Goal: Task Accomplishment & Management: Manage account settings

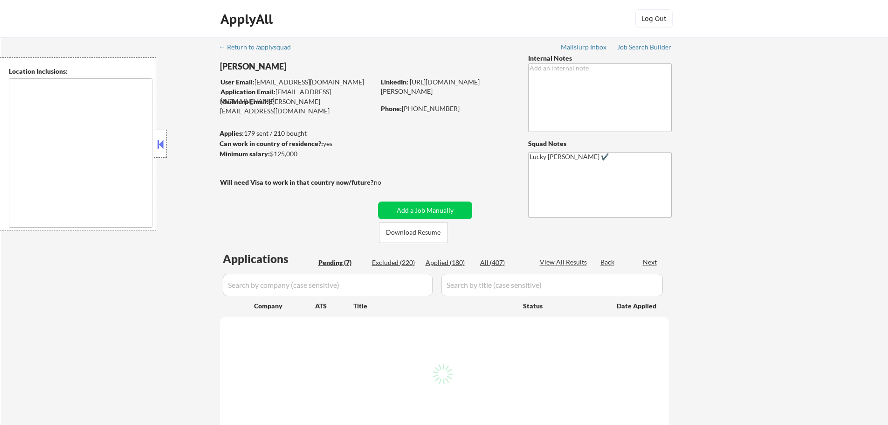
select select ""pending""
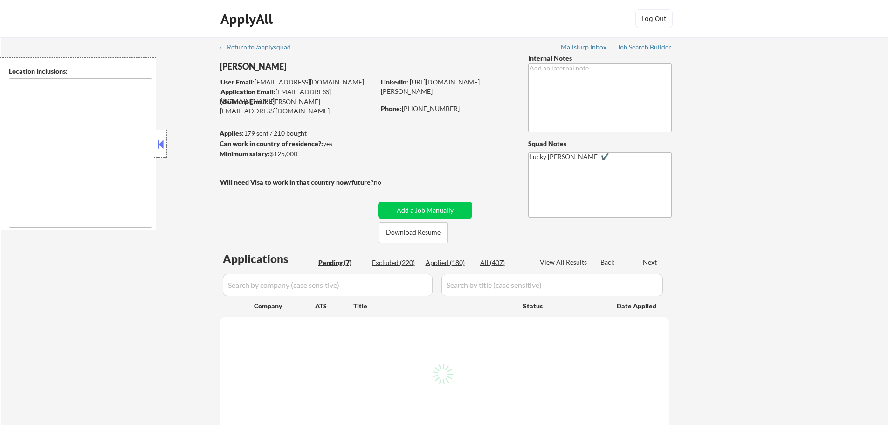
select select ""pending""
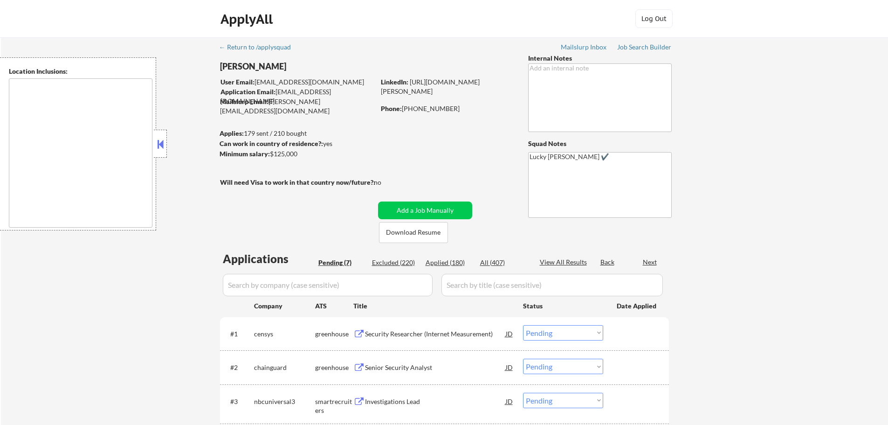
type textarea "Greenville, SC Mauldin, SC Simpsonville, SC Taylors, SC Greer, SC Travelers Res…"
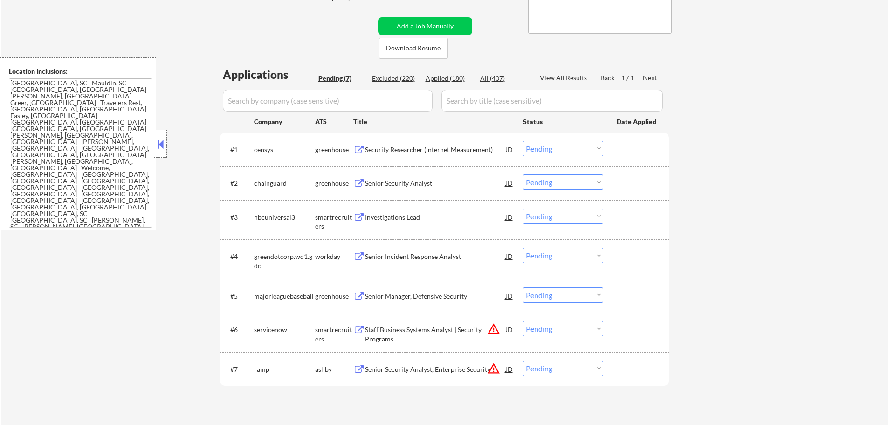
scroll to position [187, 0]
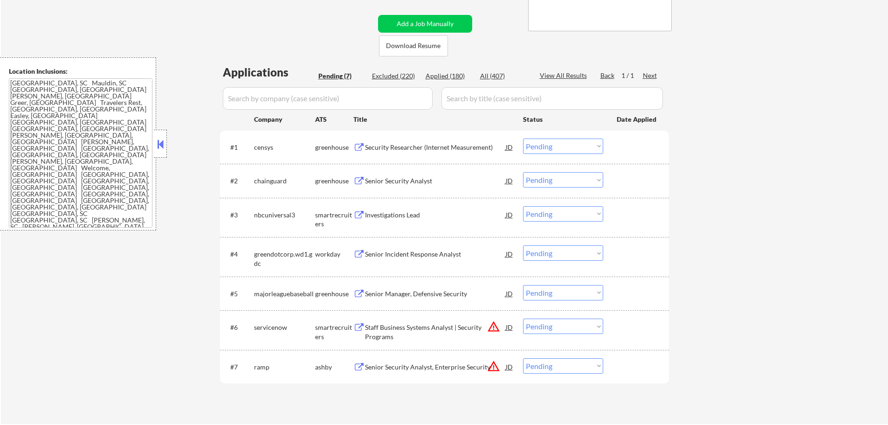
click at [391, 219] on div "Investigations Lead" at bounding box center [435, 214] width 141 height 9
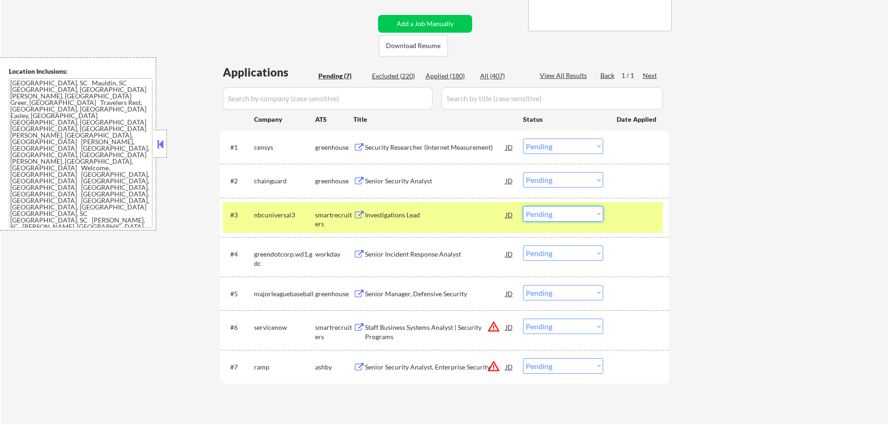
click at [539, 216] on select "Choose an option... Pending Applied Excluded (Questions) Excluded (Expired) Exc…" at bounding box center [563, 213] width 80 height 15
click at [523, 206] on select "Choose an option... Pending Applied Excluded (Questions) Excluded (Expired) Exc…" at bounding box center [563, 213] width 80 height 15
select select ""pending""
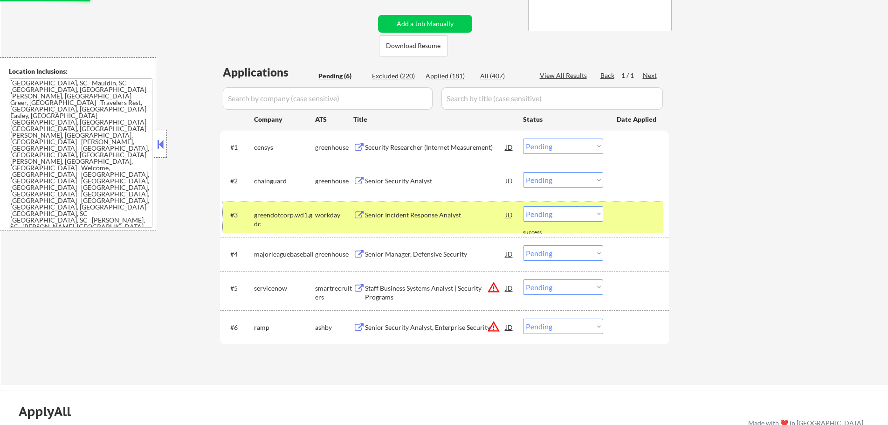
click at [623, 220] on div at bounding box center [637, 214] width 41 height 17
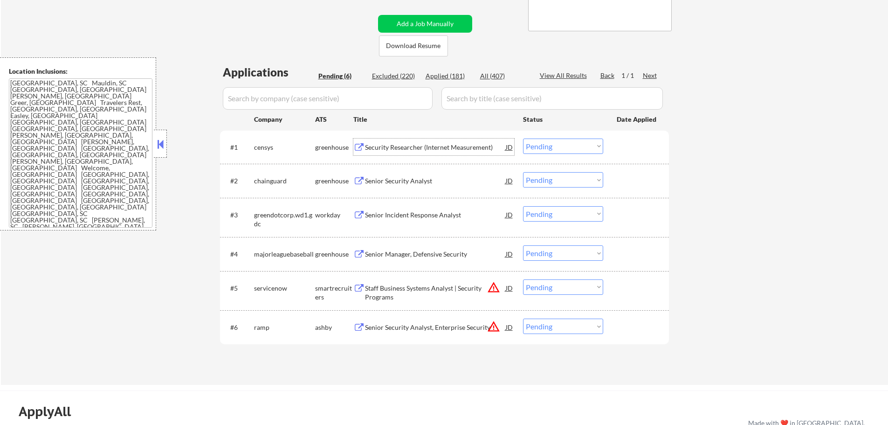
click at [408, 152] on div "Security Researcher (Internet Measurement)" at bounding box center [435, 147] width 141 height 17
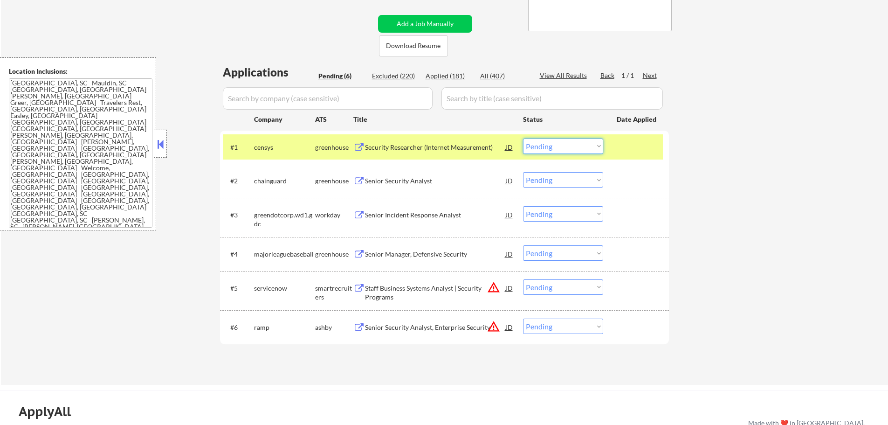
click at [536, 146] on select "Choose an option... Pending Applied Excluded (Questions) Excluded (Expired) Exc…" at bounding box center [563, 146] width 80 height 15
click at [523, 139] on select "Choose an option... Pending Applied Excluded (Questions) Excluded (Expired) Exc…" at bounding box center [563, 146] width 80 height 15
click at [630, 152] on div at bounding box center [637, 147] width 41 height 17
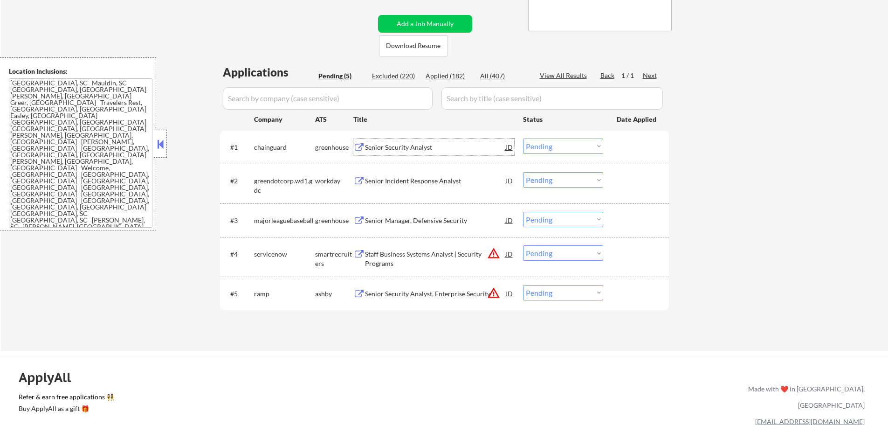
click at [418, 152] on div "Senior Security Analyst" at bounding box center [435, 147] width 141 height 17
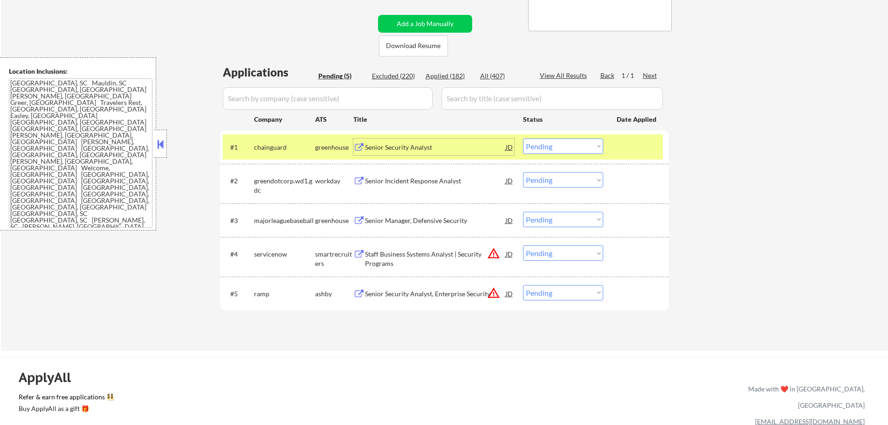
click at [555, 145] on select "Choose an option... Pending Applied Excluded (Questions) Excluded (Expired) Exc…" at bounding box center [563, 146] width 80 height 15
click at [523, 139] on select "Choose an option... Pending Applied Excluded (Questions) Excluded (Expired) Exc…" at bounding box center [563, 146] width 80 height 15
click at [636, 145] on div at bounding box center [637, 147] width 41 height 17
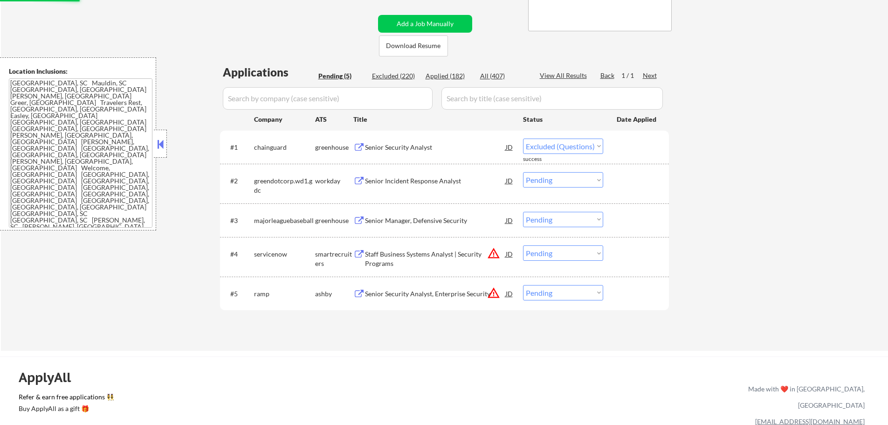
select select ""pending""
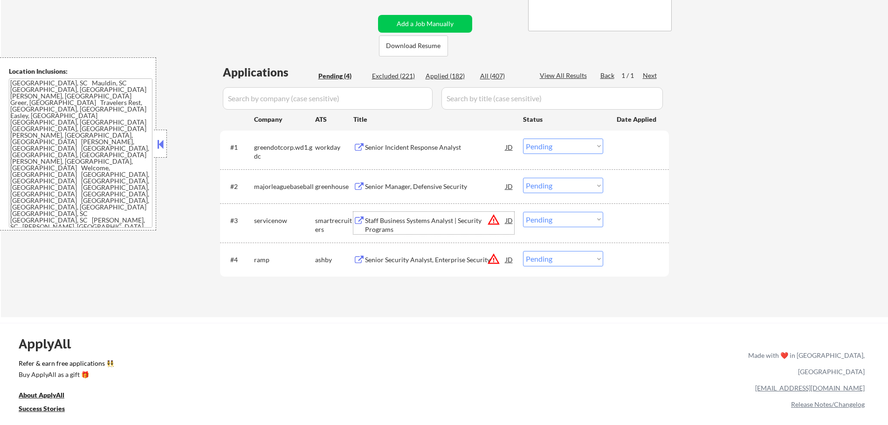
click at [429, 225] on div "Staff Business Systems Analyst | Security Programs" at bounding box center [435, 225] width 141 height 18
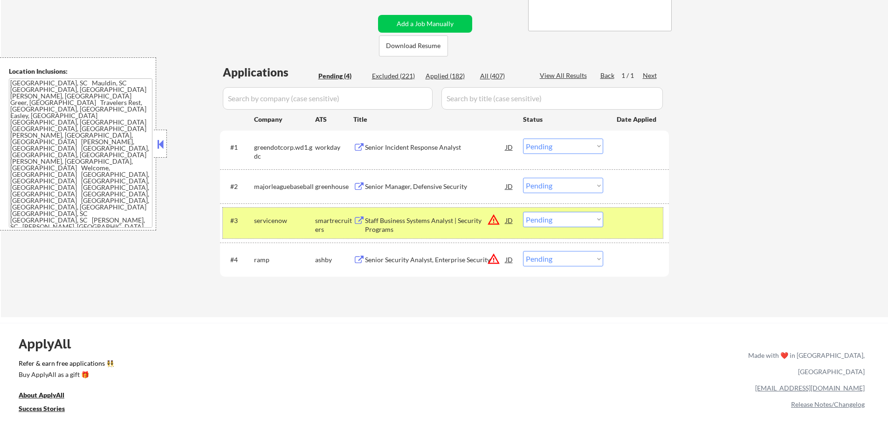
click at [638, 216] on div at bounding box center [637, 220] width 41 height 17
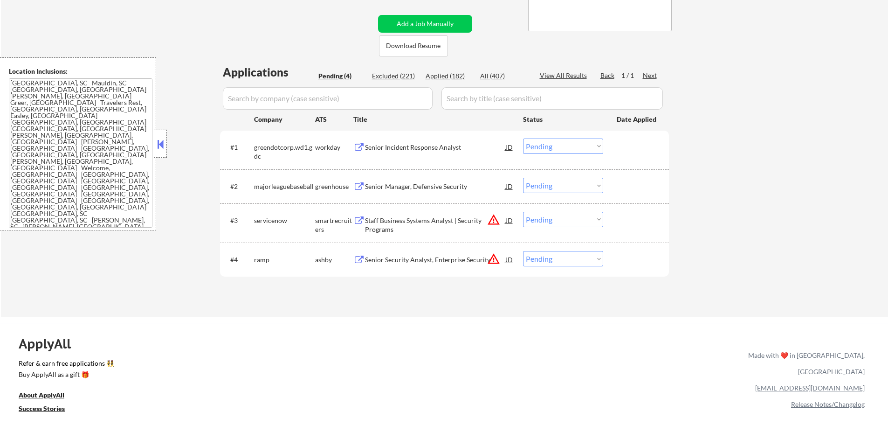
click at [436, 221] on div "Staff Business Systems Analyst | Security Programs" at bounding box center [435, 225] width 141 height 18
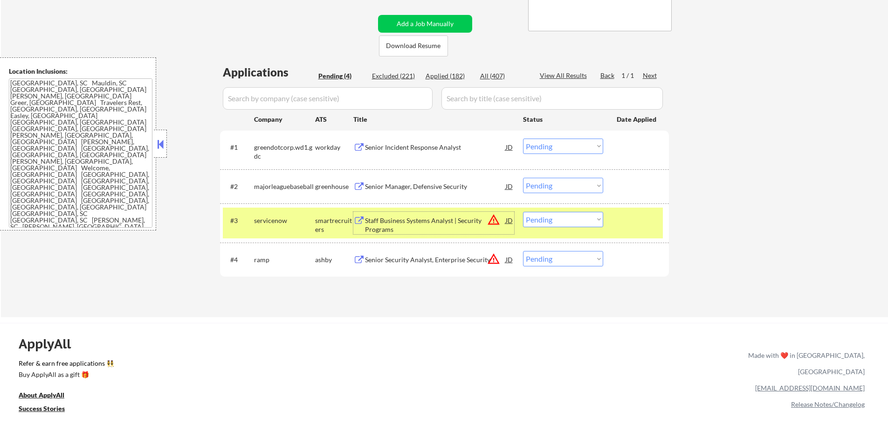
click at [534, 220] on select "Choose an option... Pending Applied Excluded (Questions) Excluded (Expired) Exc…" at bounding box center [563, 219] width 80 height 15
click at [523, 212] on select "Choose an option... Pending Applied Excluded (Questions) Excluded (Expired) Exc…" at bounding box center [563, 219] width 80 height 15
click at [623, 218] on div at bounding box center [637, 220] width 41 height 17
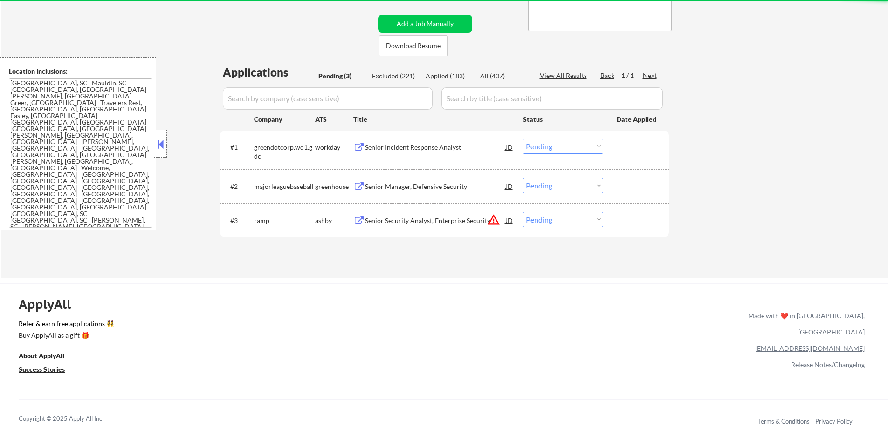
click at [399, 218] on div "Senior Security Analyst, Enterprise Security" at bounding box center [435, 220] width 141 height 9
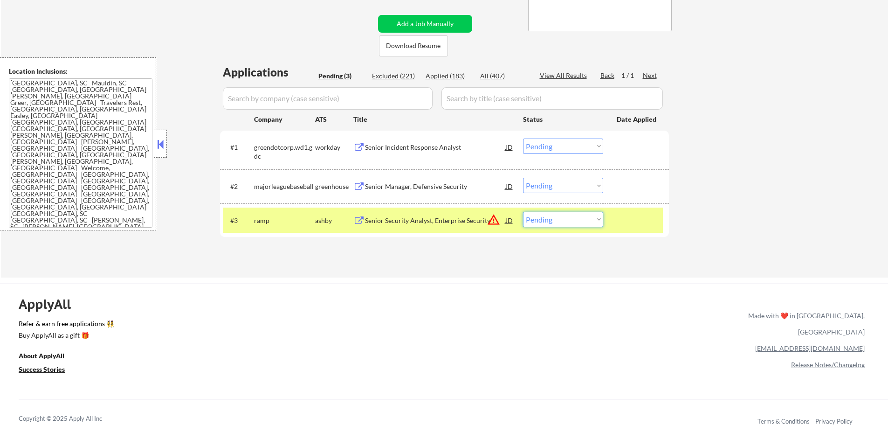
click at [532, 223] on select "Choose an option... Pending Applied Excluded (Questions) Excluded (Expired) Exc…" at bounding box center [563, 219] width 80 height 15
select select ""excluded__location_""
click at [523, 212] on select "Choose an option... Pending Applied Excluded (Questions) Excluded (Expired) Exc…" at bounding box center [563, 219] width 80 height 15
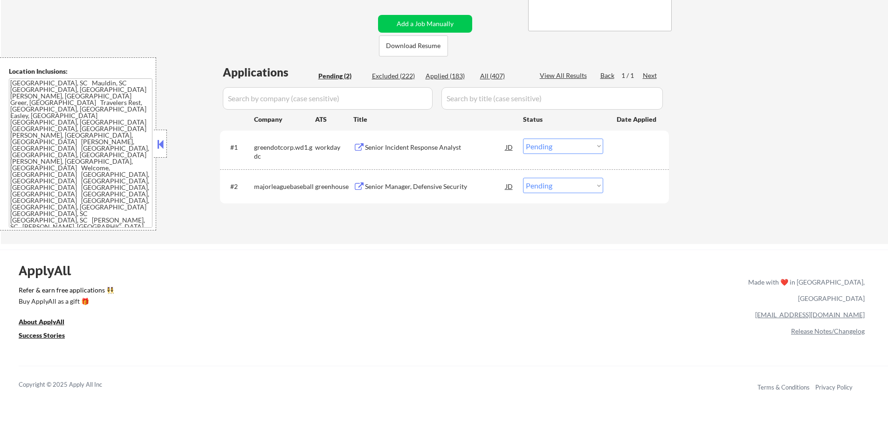
click at [435, 181] on div "Senior Manager, Defensive Security" at bounding box center [435, 186] width 141 height 17
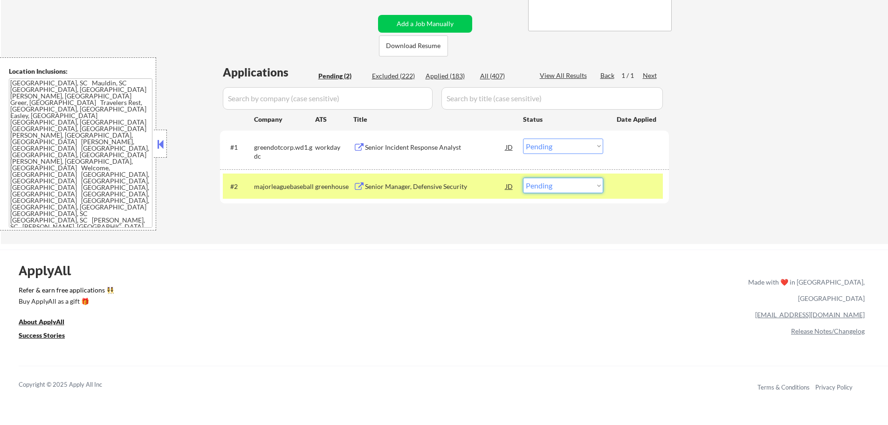
click at [554, 185] on select "Choose an option... Pending Applied Excluded (Questions) Excluded (Expired) Exc…" at bounding box center [563, 185] width 80 height 15
select select ""applied""
click at [523, 178] on select "Choose an option... Pending Applied Excluded (Questions) Excluded (Expired) Exc…" at bounding box center [563, 185] width 80 height 15
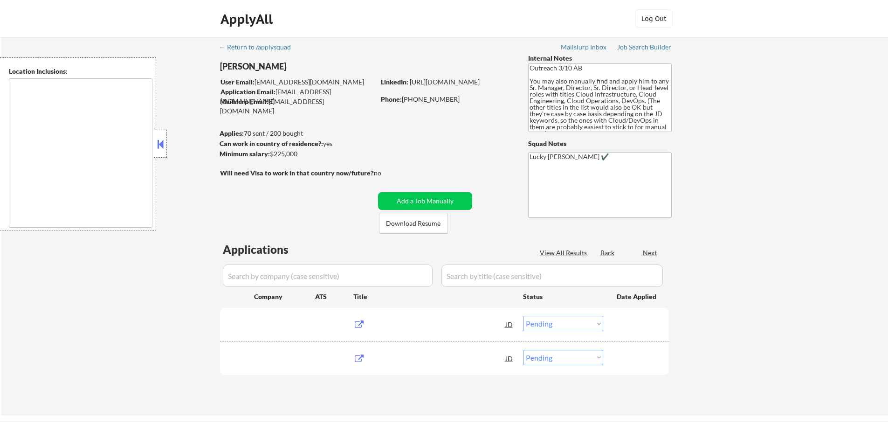
select select ""pending""
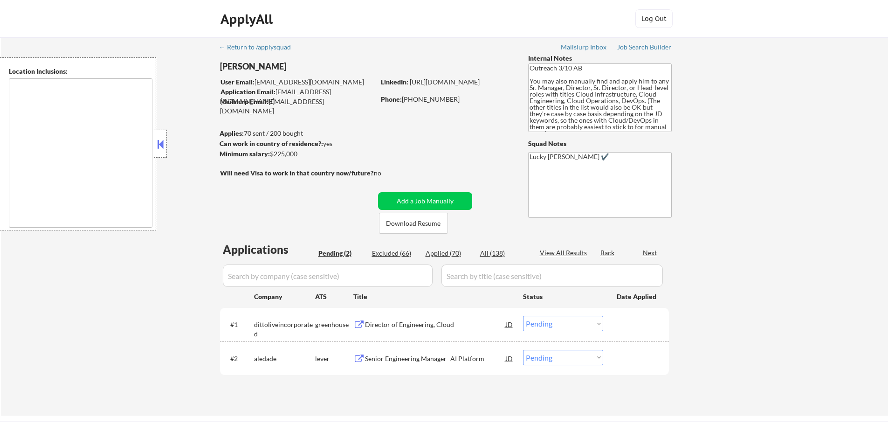
type textarea "[GEOGRAPHIC_DATA], [GEOGRAPHIC_DATA] [GEOGRAPHIC_DATA], [GEOGRAPHIC_DATA] [GEOG…"
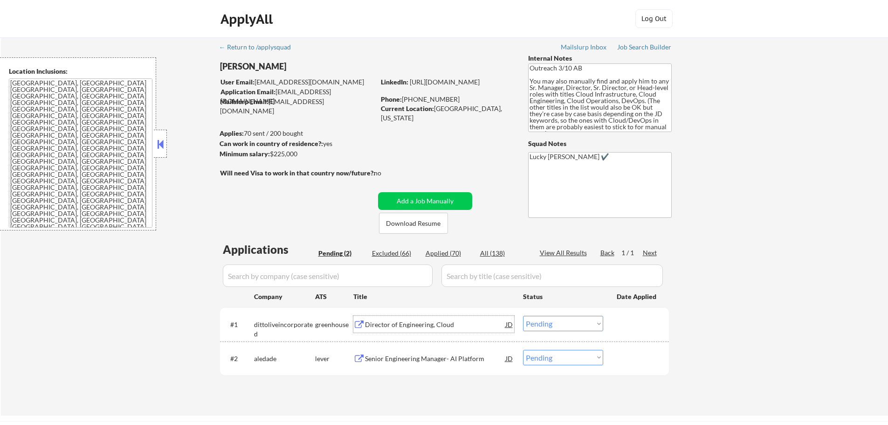
click at [447, 329] on div "Director of Engineering, Cloud" at bounding box center [435, 324] width 141 height 17
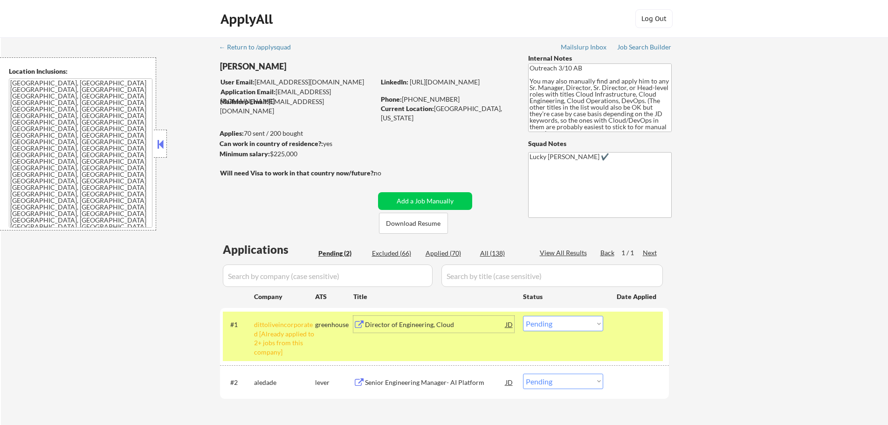
click at [538, 325] on select "Choose an option... Pending Applied Excluded (Questions) Excluded (Expired) Exc…" at bounding box center [563, 323] width 80 height 15
click at [662, 341] on div "#1 dittoliveincorporated [Already applied to 2+ jobs from this company] greenho…" at bounding box center [443, 336] width 440 height 49
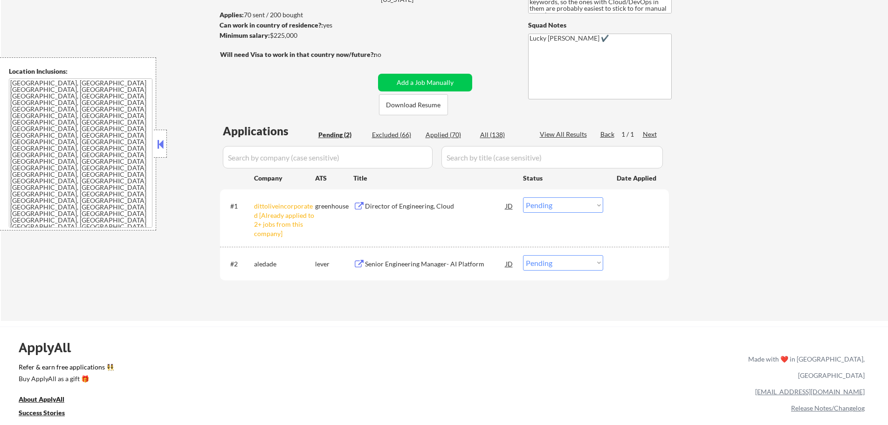
scroll to position [187, 0]
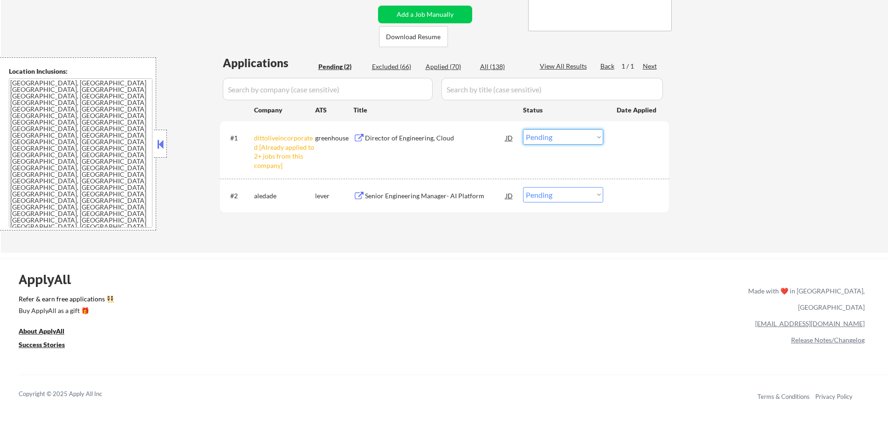
click at [546, 135] on select "Choose an option... Pending Applied Excluded (Questions) Excluded (Expired) Exc…" at bounding box center [563, 136] width 80 height 15
click at [523, 129] on select "Choose an option... Pending Applied Excluded (Questions) Excluded (Expired) Exc…" at bounding box center [563, 136] width 80 height 15
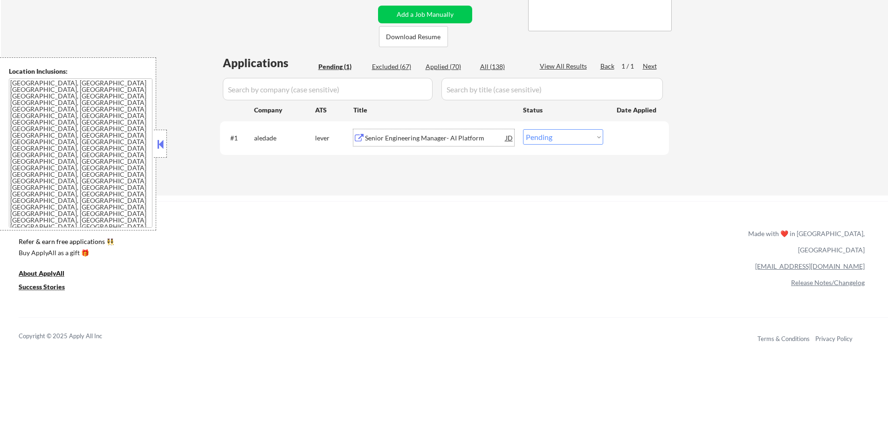
click at [418, 140] on div "Senior Engineering Manager- AI Platform" at bounding box center [435, 137] width 141 height 9
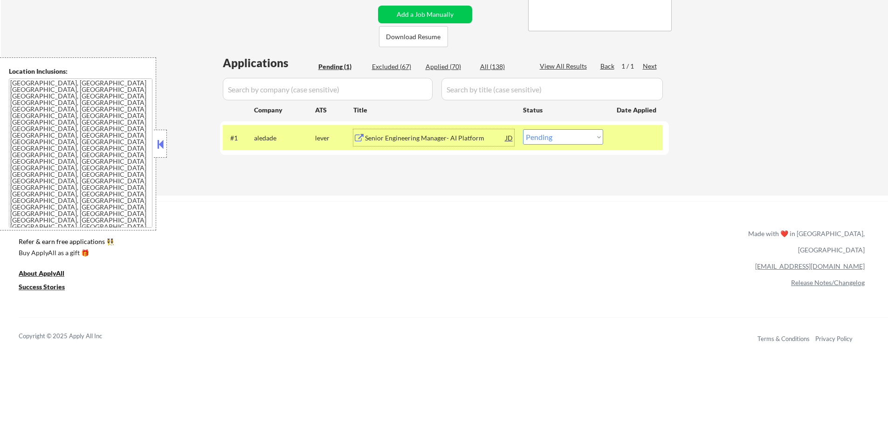
click at [544, 138] on select "Choose an option... Pending Applied Excluded (Questions) Excluded (Expired) Exc…" at bounding box center [563, 136] width 80 height 15
select select ""applied""
click at [523, 129] on select "Choose an option... Pending Applied Excluded (Questions) Excluded (Expired) Exc…" at bounding box center [563, 136] width 80 height 15
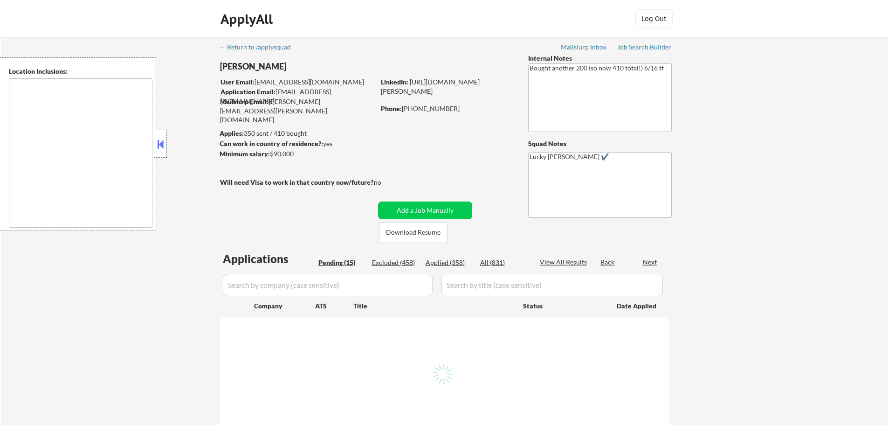
select select ""pending""
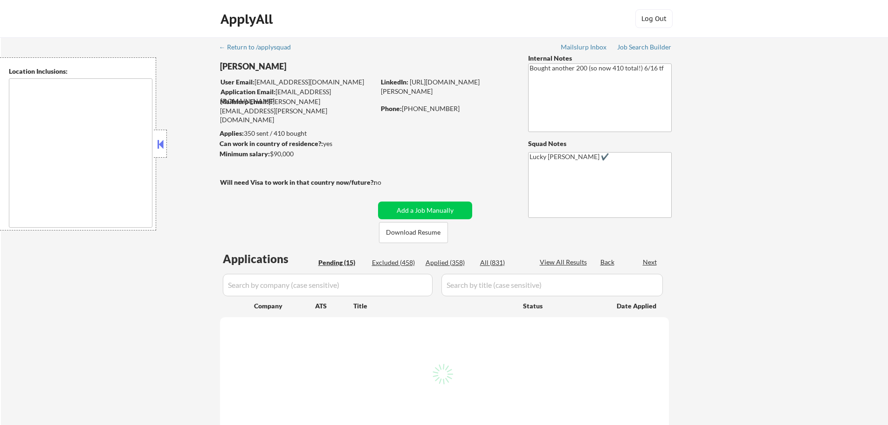
select select ""pending""
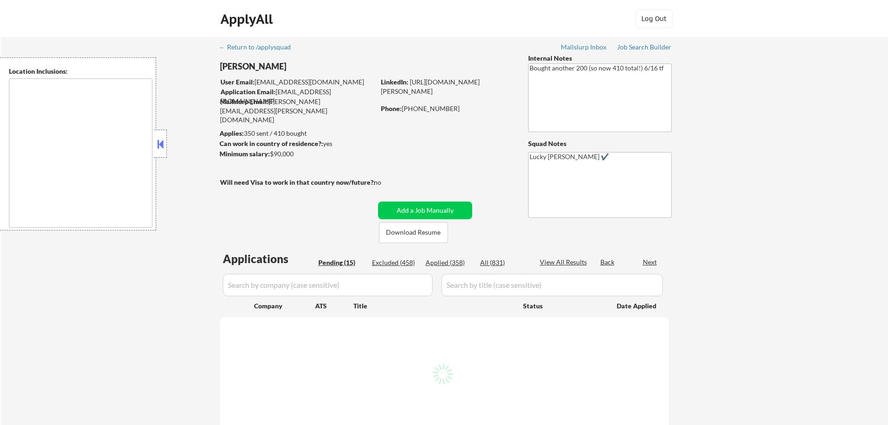
select select ""pending""
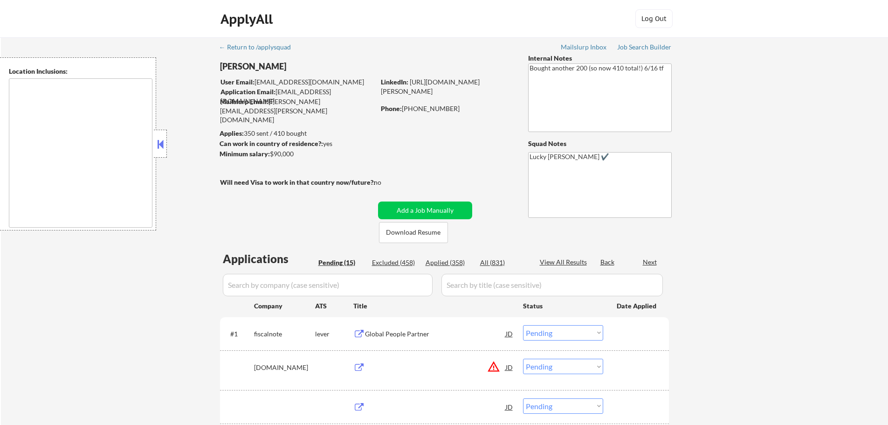
type textarea "remote"
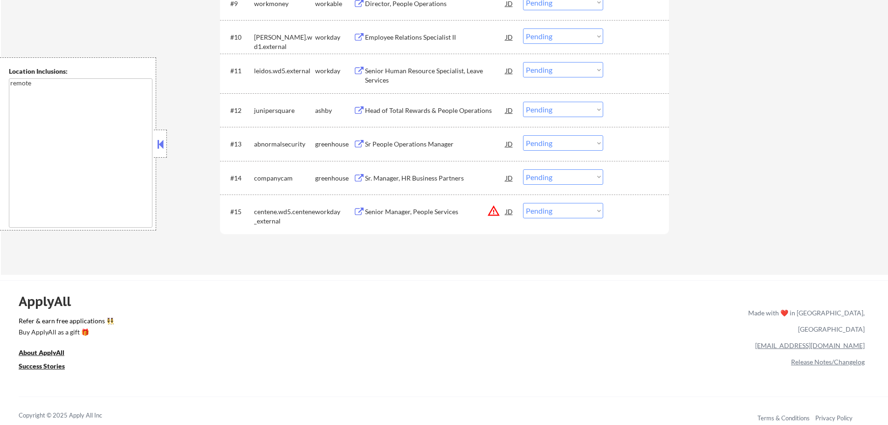
scroll to position [606, 0]
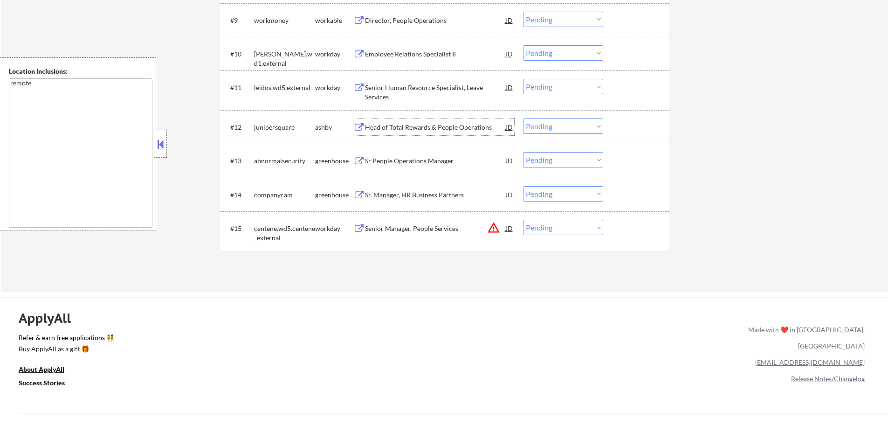
click at [410, 129] on div "Head of Total Rewards & People Operations" at bounding box center [435, 127] width 141 height 9
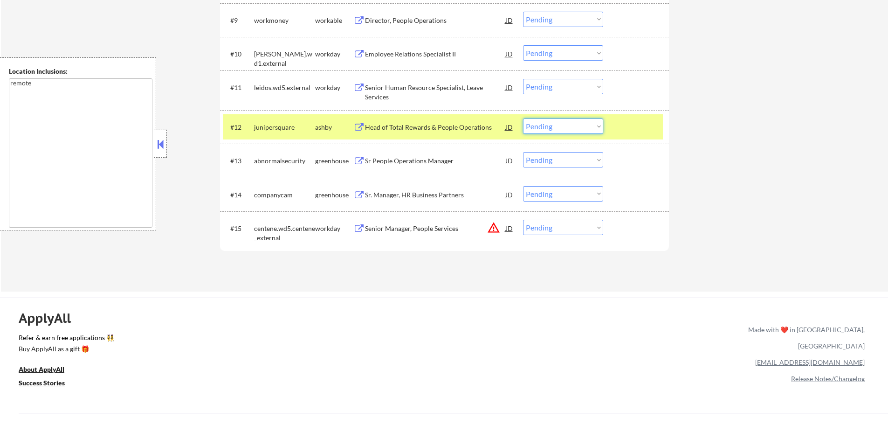
click at [566, 129] on select "Choose an option... Pending Applied Excluded (Questions) Excluded (Expired) Exc…" at bounding box center [563, 125] width 80 height 15
click at [523, 118] on select "Choose an option... Pending Applied Excluded (Questions) Excluded (Expired) Exc…" at bounding box center [563, 125] width 80 height 15
click at [630, 131] on div at bounding box center [637, 126] width 41 height 17
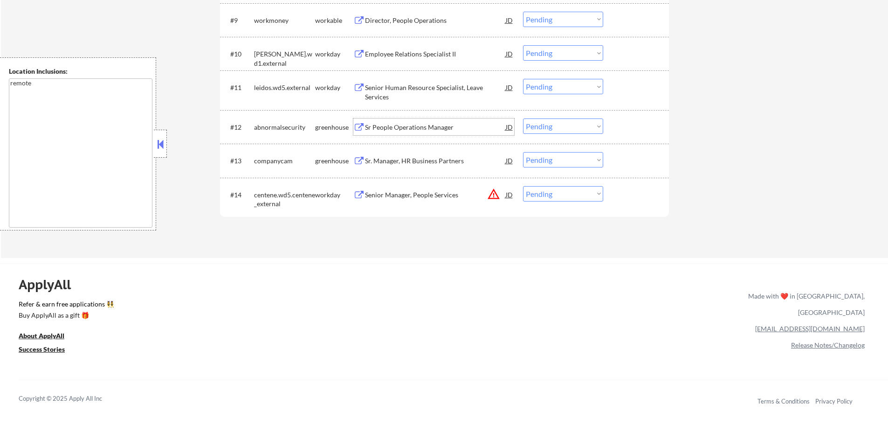
click at [428, 128] on div "Sr People Operations Manager" at bounding box center [435, 127] width 141 height 9
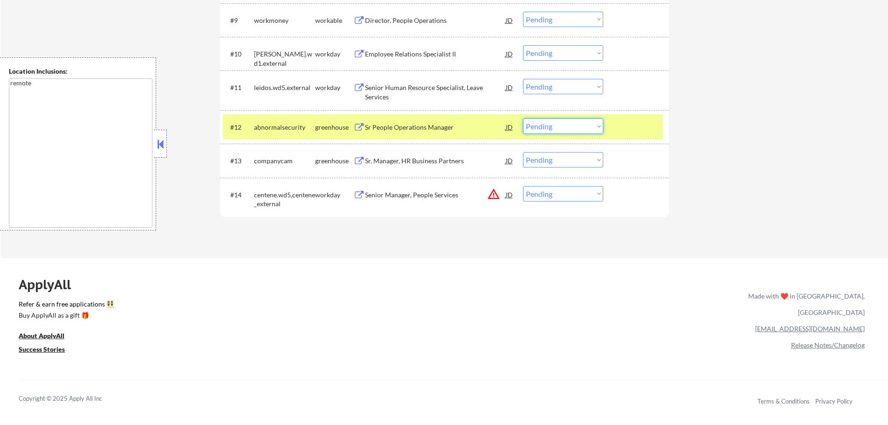
click at [571, 127] on select "Choose an option... Pending Applied Excluded (Questions) Excluded (Expired) Exc…" at bounding box center [563, 125] width 80 height 15
click at [523, 118] on select "Choose an option... Pending Applied Excluded (Questions) Excluded (Expired) Exc…" at bounding box center [563, 125] width 80 height 15
click at [634, 120] on div at bounding box center [637, 126] width 41 height 17
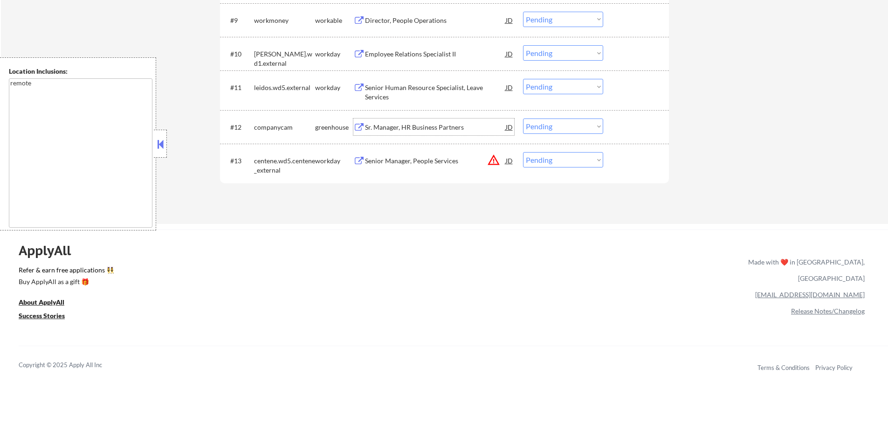
click at [432, 122] on div "Sr. Manager, HR Business Partners" at bounding box center [435, 126] width 141 height 17
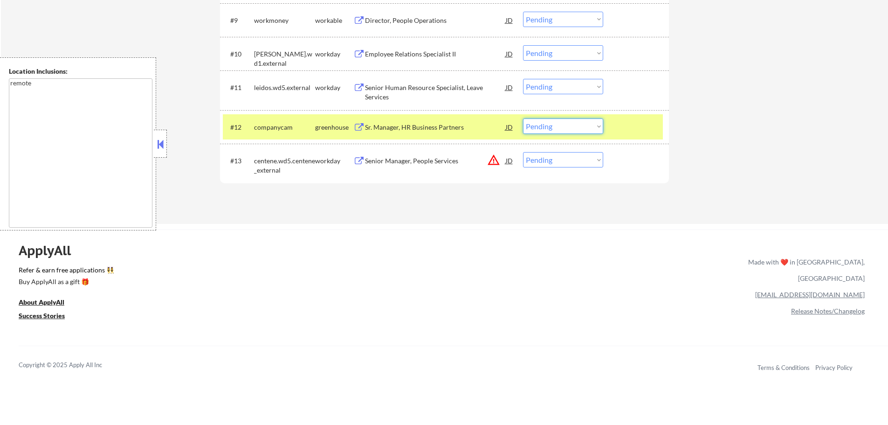
click at [551, 125] on select "Choose an option... Pending Applied Excluded (Questions) Excluded (Expired) Exc…" at bounding box center [563, 125] width 80 height 15
click at [523, 118] on select "Choose an option... Pending Applied Excluded (Questions) Excluded (Expired) Exc…" at bounding box center [563, 125] width 80 height 15
click at [649, 125] on div at bounding box center [637, 126] width 41 height 17
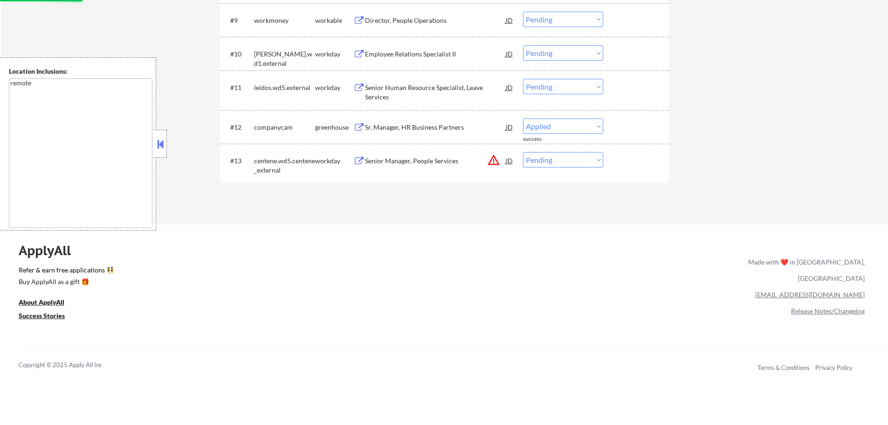
select select ""pending""
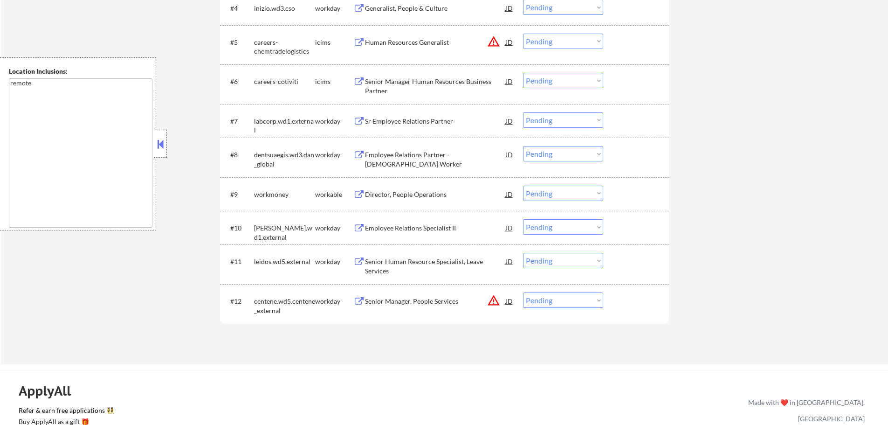
scroll to position [513, 0]
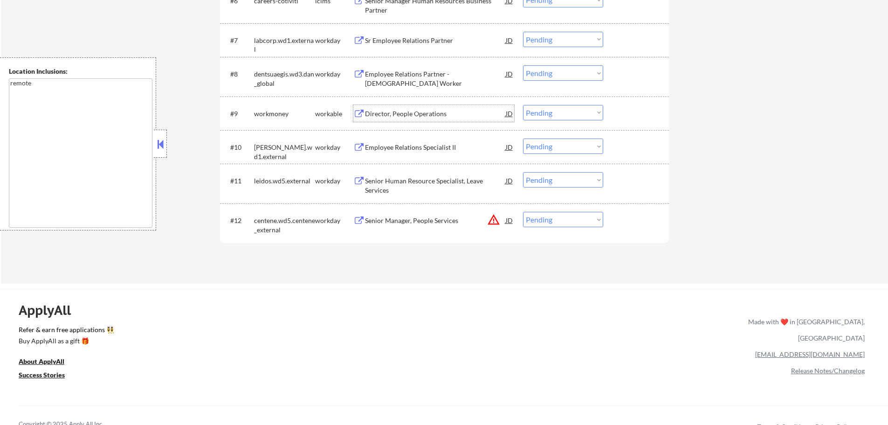
click at [404, 118] on div "Director, People Operations" at bounding box center [435, 113] width 141 height 17
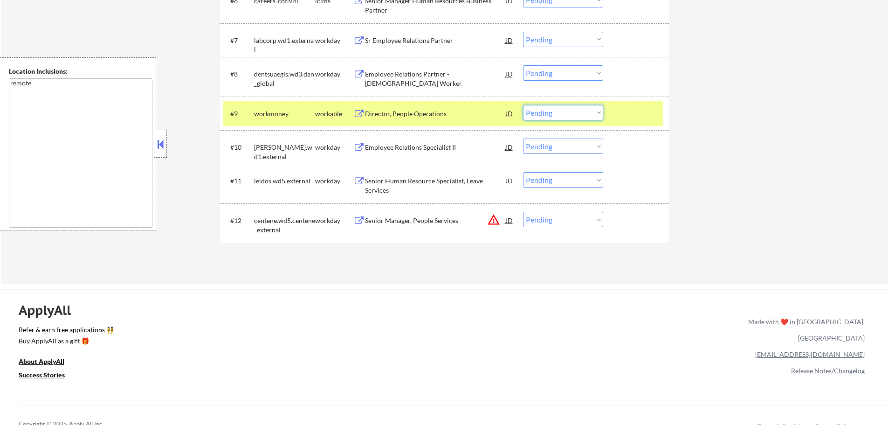
click at [558, 117] on select "Choose an option... Pending Applied Excluded (Questions) Excluded (Expired) Exc…" at bounding box center [563, 112] width 80 height 15
click at [523, 105] on select "Choose an option... Pending Applied Excluded (Questions) Excluded (Expired) Exc…" at bounding box center [563, 112] width 80 height 15
click at [626, 111] on div at bounding box center [637, 113] width 41 height 17
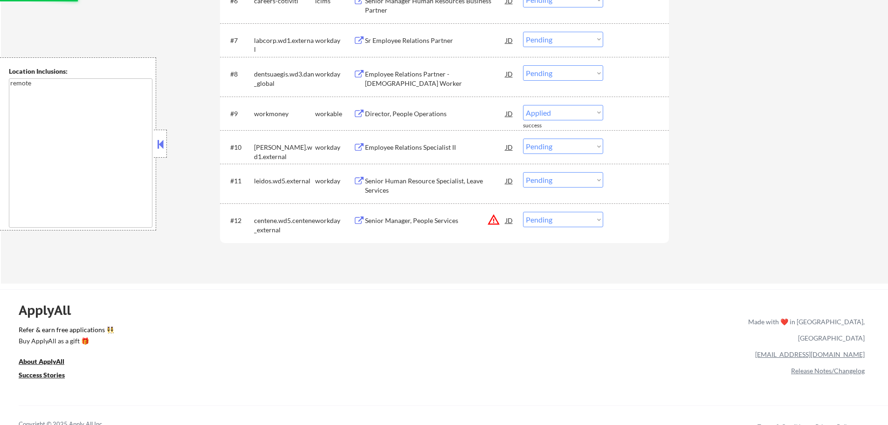
select select ""pending""
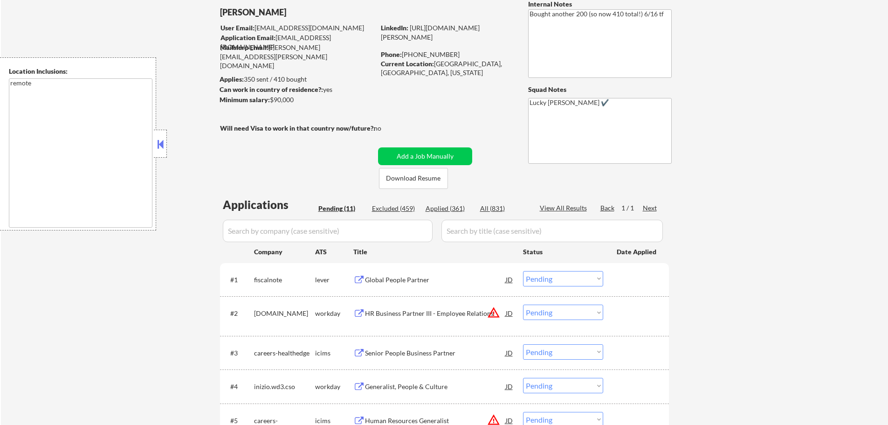
scroll to position [47, 0]
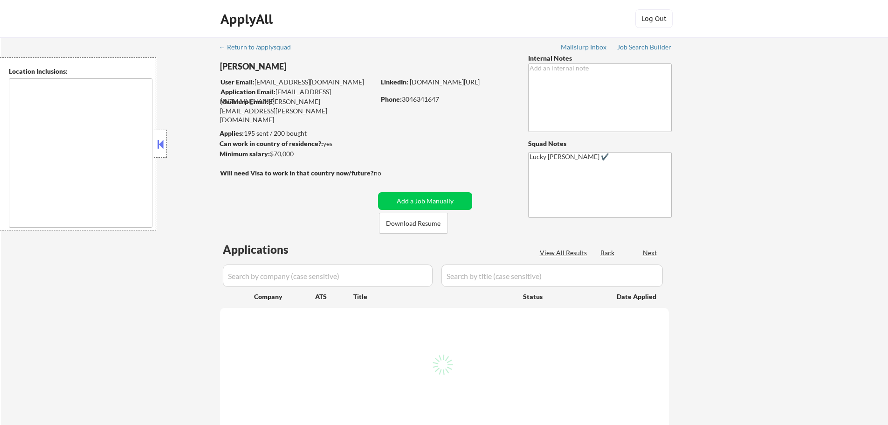
select select ""pending""
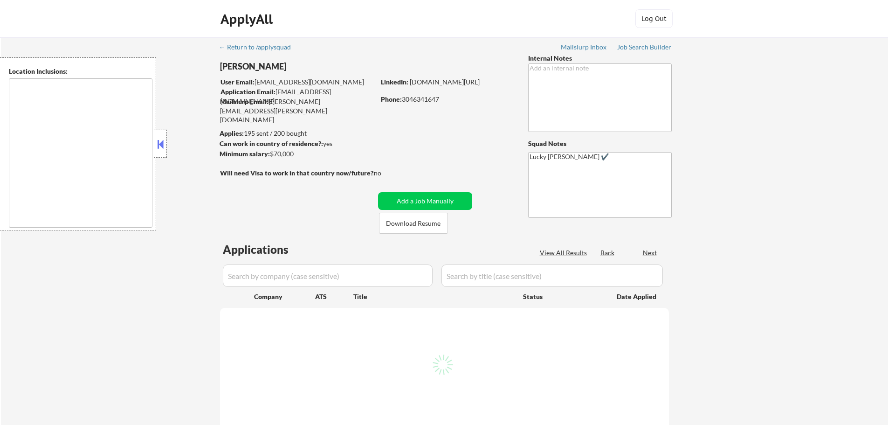
select select ""pending""
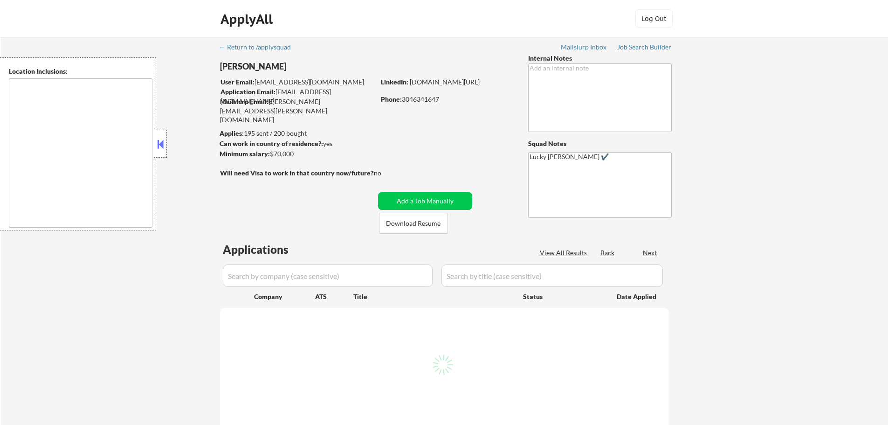
select select ""pending""
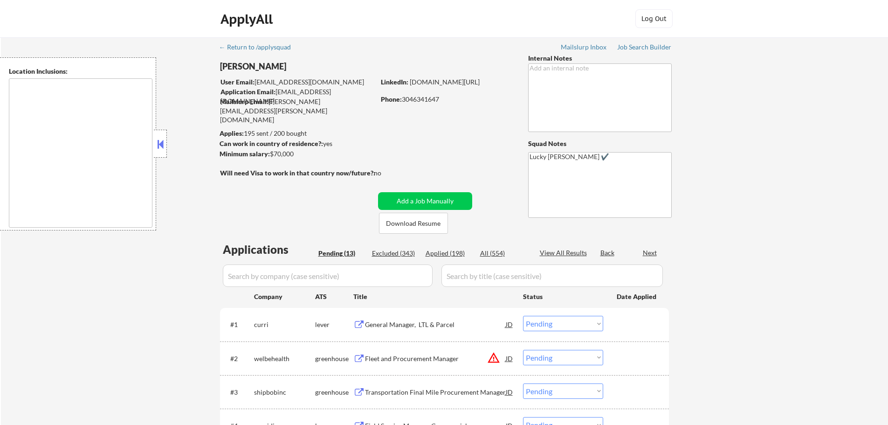
type textarea "Huntington, WV Barboursville, WV Chesapeake, OH Proctorville, OH Milton, WV Cer…"
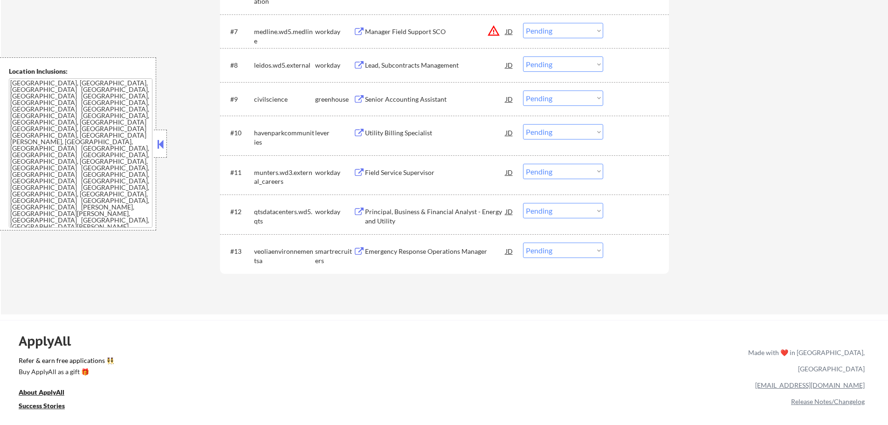
scroll to position [560, 0]
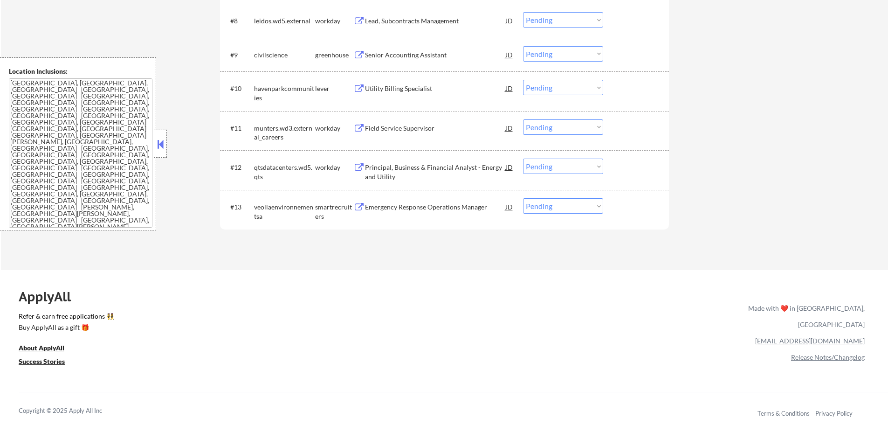
click at [425, 208] on div "Emergency Response Operations Manager" at bounding box center [435, 206] width 141 height 9
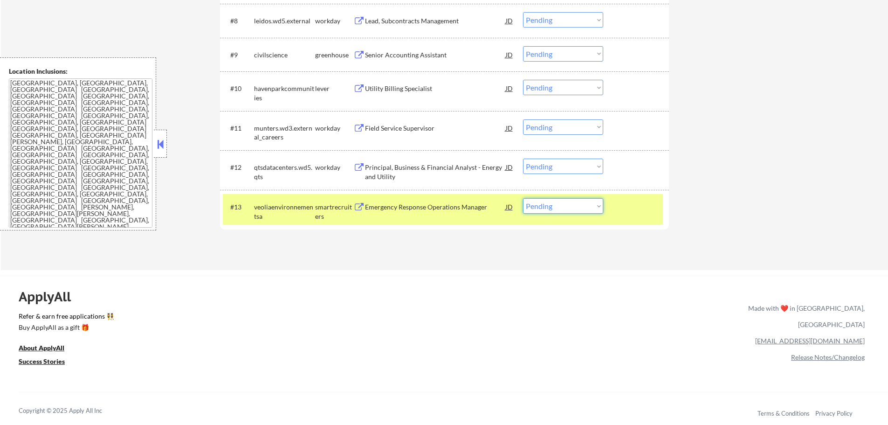
click at [536, 208] on select "Choose an option... Pending Applied Excluded (Questions) Excluded (Expired) Exc…" at bounding box center [563, 205] width 80 height 15
select select ""excluded__expired_""
click at [523, 198] on select "Choose an option... Pending Applied Excluded (Questions) Excluded (Expired) Exc…" at bounding box center [563, 205] width 80 height 15
click at [623, 213] on div at bounding box center [637, 206] width 41 height 17
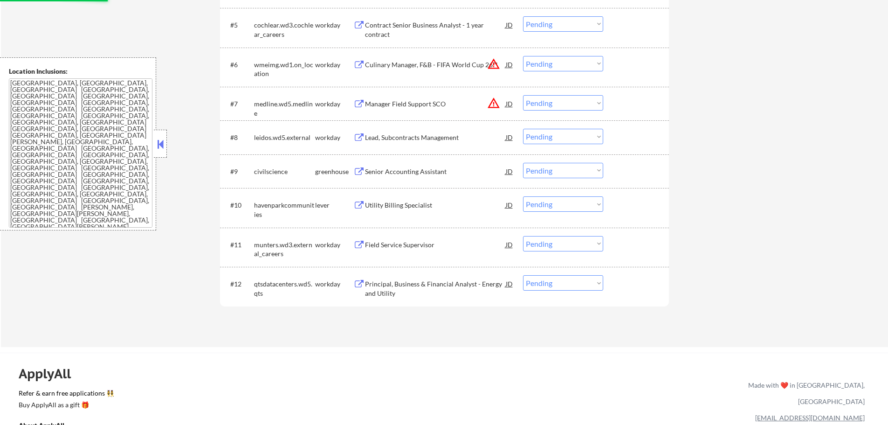
scroll to position [420, 0]
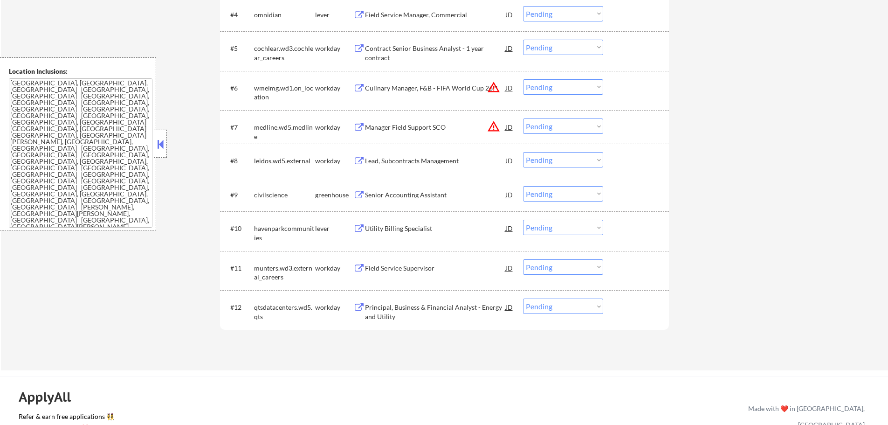
click at [377, 197] on div "Senior Accounting Assistant" at bounding box center [435, 194] width 141 height 9
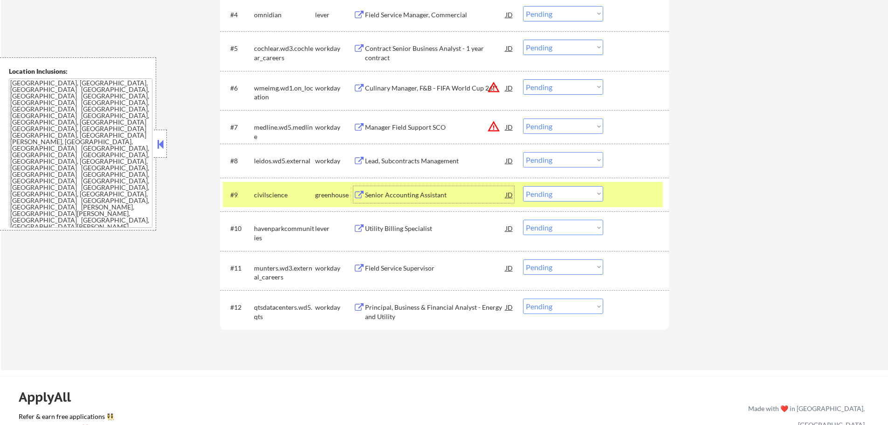
click at [572, 195] on select "Choose an option... Pending Applied Excluded (Questions) Excluded (Expired) Exc…" at bounding box center [563, 193] width 80 height 15
click at [523, 186] on select "Choose an option... Pending Applied Excluded (Questions) Excluded (Expired) Exc…" at bounding box center [563, 193] width 80 height 15
click at [634, 189] on div at bounding box center [637, 194] width 41 height 17
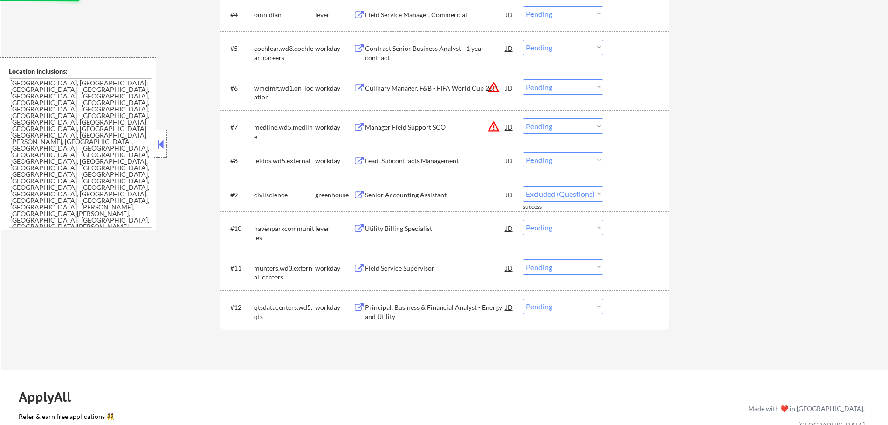
select select ""pending""
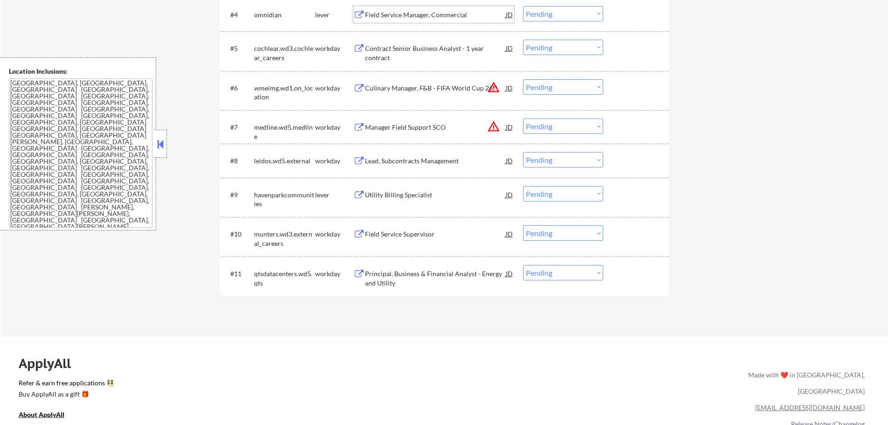
click at [400, 18] on div "Field Service Manager, Commercial" at bounding box center [435, 14] width 141 height 9
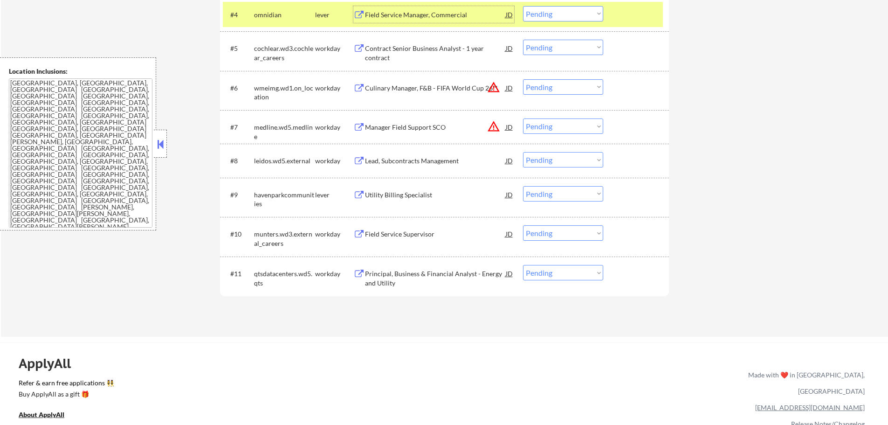
click at [640, 19] on div at bounding box center [637, 14] width 41 height 17
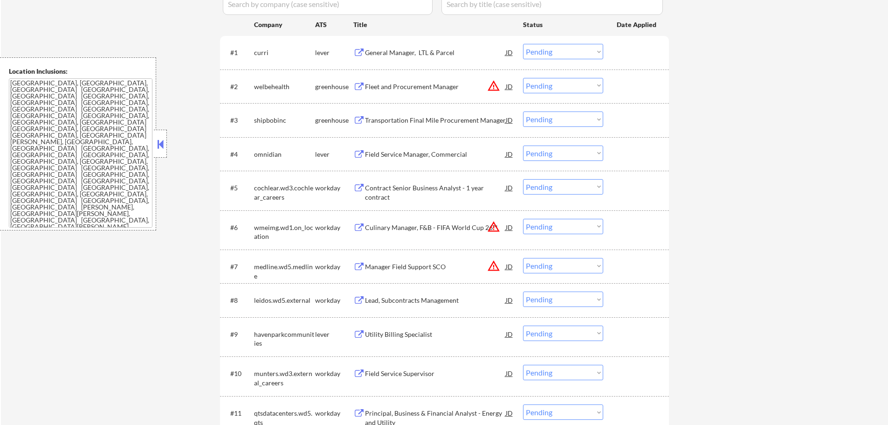
scroll to position [280, 0]
click at [402, 113] on div "Transportation Final Mile Procurement Manager" at bounding box center [435, 120] width 141 height 17
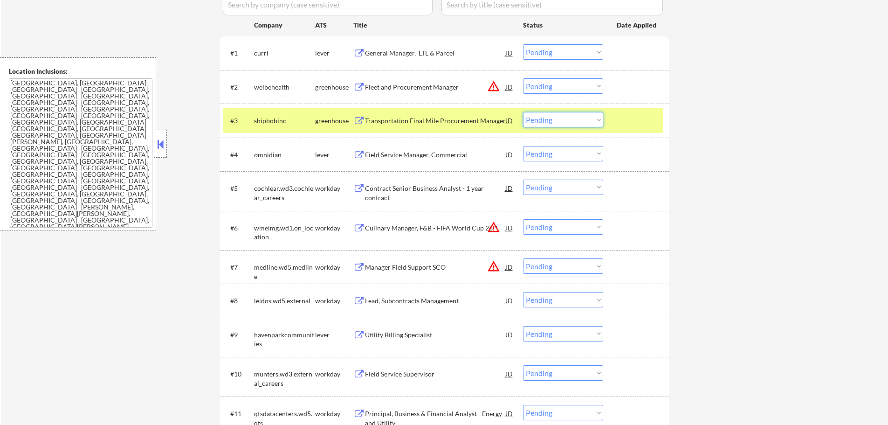
click at [553, 118] on select "Choose an option... Pending Applied Excluded (Questions) Excluded (Expired) Exc…" at bounding box center [563, 119] width 80 height 15
click at [523, 112] on select "Choose an option... Pending Applied Excluded (Questions) Excluded (Expired) Exc…" at bounding box center [563, 119] width 80 height 15
click at [632, 111] on div "#3 shipbobinc greenhouse Transportation Final Mile Procurement Manager JD Choos…" at bounding box center [443, 120] width 440 height 25
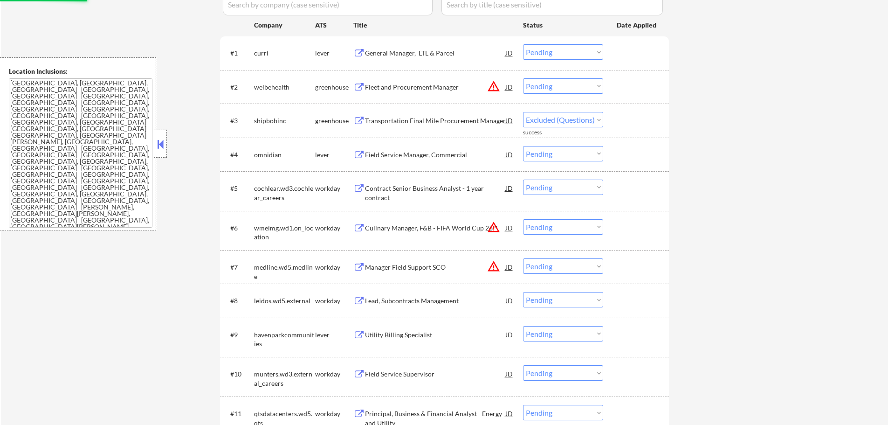
select select ""pending""
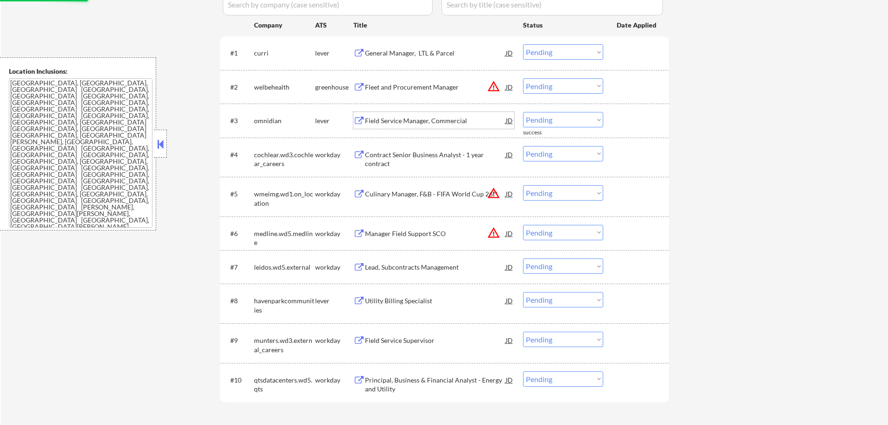
click at [440, 123] on div "Field Service Manager, Commercial" at bounding box center [435, 120] width 141 height 9
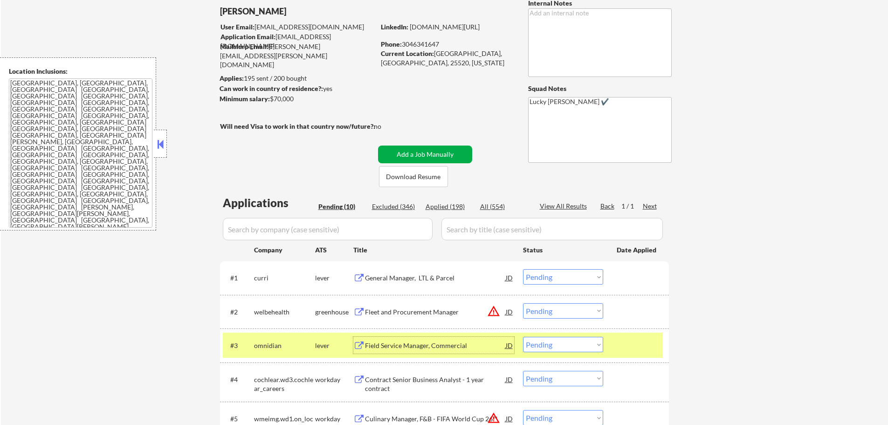
scroll to position [140, 0]
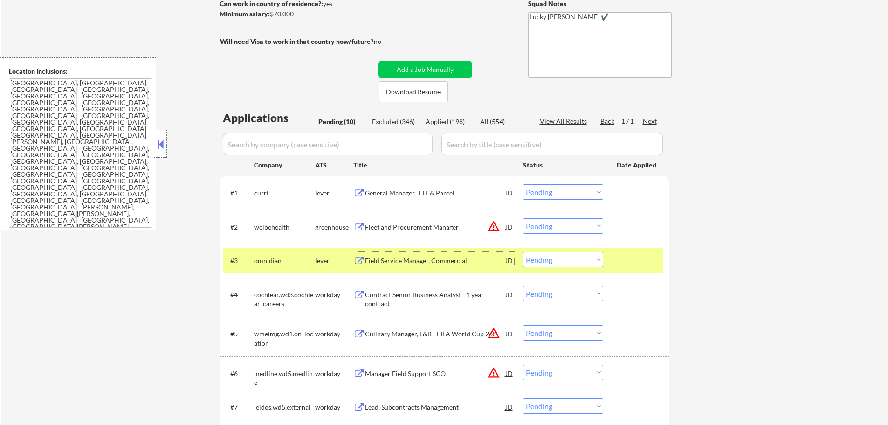
click at [426, 225] on div "Fleet and Procurement Manager" at bounding box center [435, 226] width 141 height 9
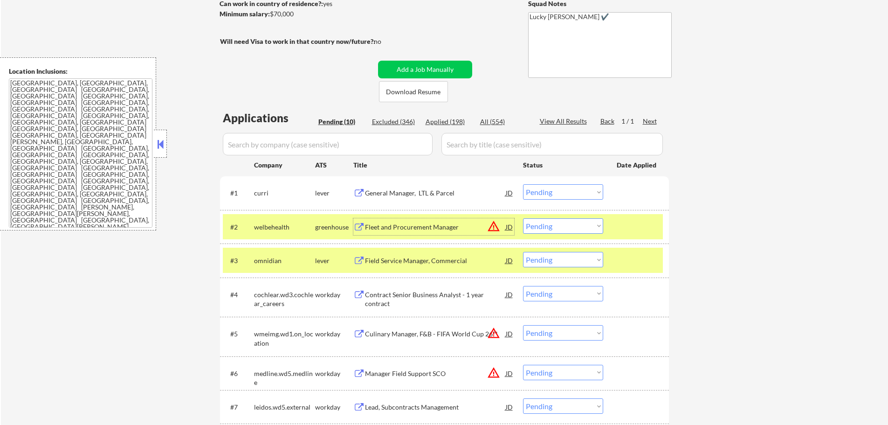
click at [562, 227] on select "Choose an option... Pending Applied Excluded (Questions) Excluded (Expired) Exc…" at bounding box center [563, 225] width 80 height 15
click at [523, 218] on select "Choose an option... Pending Applied Excluded (Questions) Excluded (Expired) Exc…" at bounding box center [563, 225] width 80 height 15
click at [618, 229] on div at bounding box center [637, 226] width 41 height 17
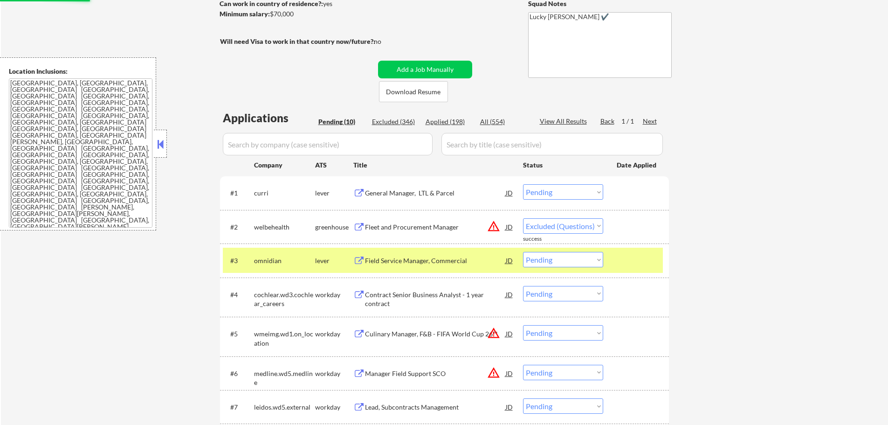
select select ""pending""
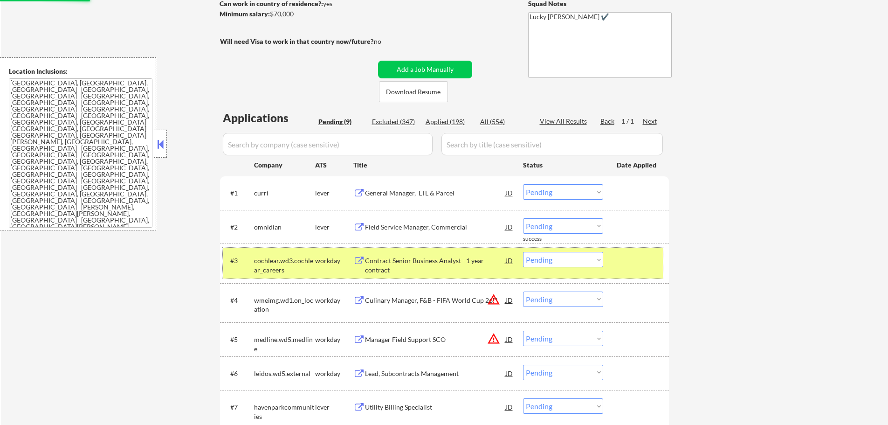
click at [636, 251] on div "#3 cochlear.wd3.cochlear_careers workday Contract Senior Business Analyst - 1 y…" at bounding box center [443, 263] width 440 height 31
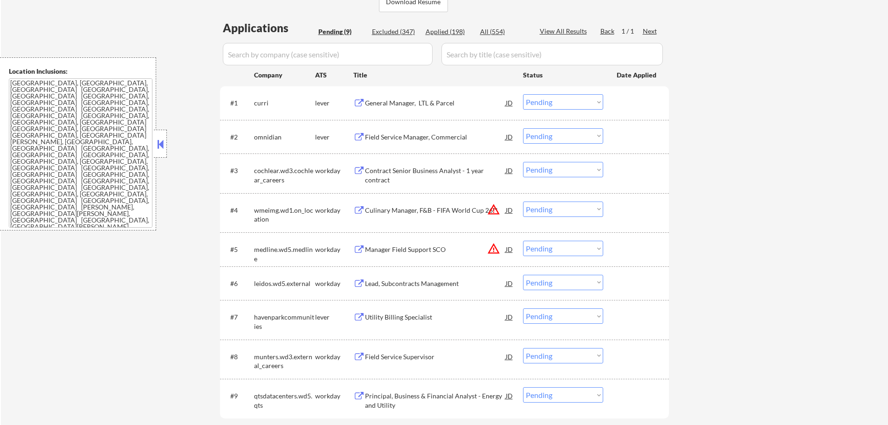
scroll to position [233, 0]
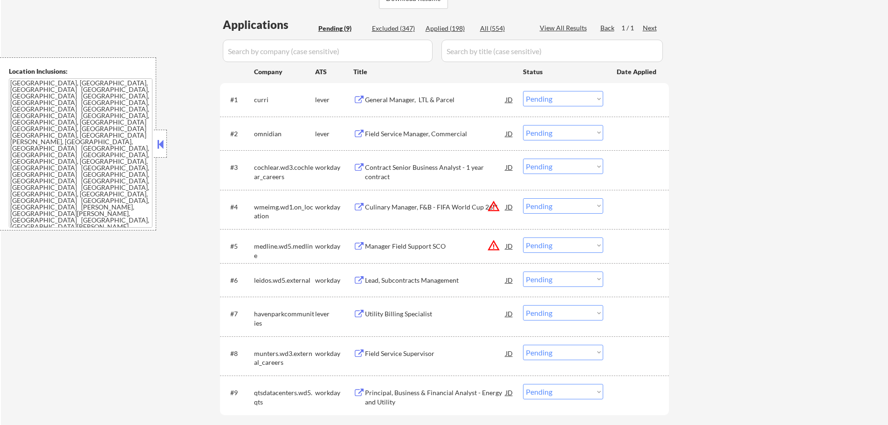
click at [413, 204] on div "Culinary Manager, F&B - FIFA World Cup 26™" at bounding box center [435, 206] width 141 height 9
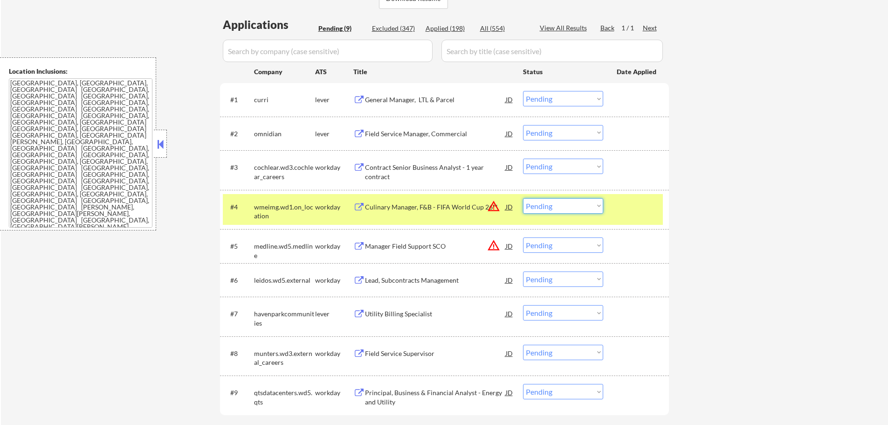
click at [558, 202] on select "Choose an option... Pending Applied Excluded (Questions) Excluded (Expired) Exc…" at bounding box center [563, 205] width 80 height 15
click at [523, 198] on select "Choose an option... Pending Applied Excluded (Questions) Excluded (Expired) Exc…" at bounding box center [563, 205] width 80 height 15
click at [641, 204] on div at bounding box center [637, 206] width 41 height 17
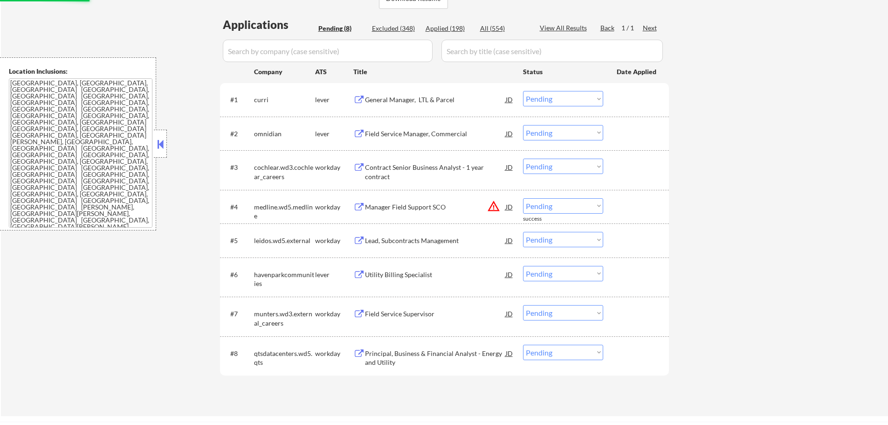
click at [424, 205] on div "Manager Field Support SCO" at bounding box center [435, 206] width 141 height 9
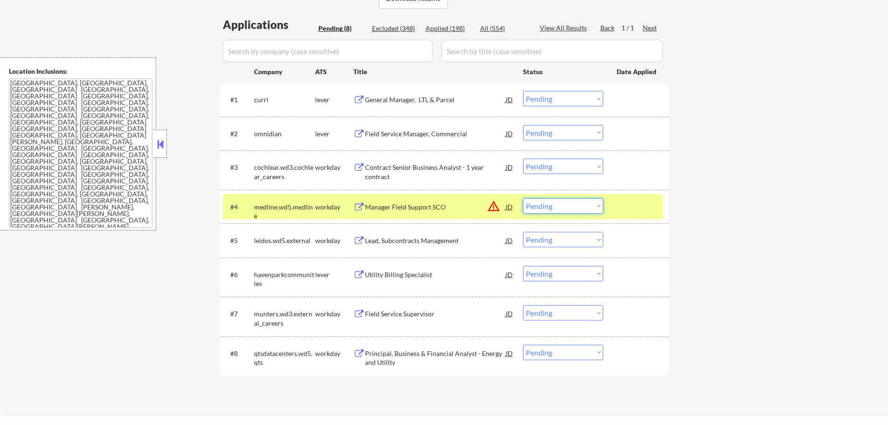
click at [545, 202] on select "Choose an option... Pending Applied Excluded (Questions) Excluded (Expired) Exc…" at bounding box center [563, 205] width 80 height 15
click at [523, 198] on select "Choose an option... Pending Applied Excluded (Questions) Excluded (Expired) Exc…" at bounding box center [563, 205] width 80 height 15
click at [623, 203] on div at bounding box center [637, 206] width 41 height 17
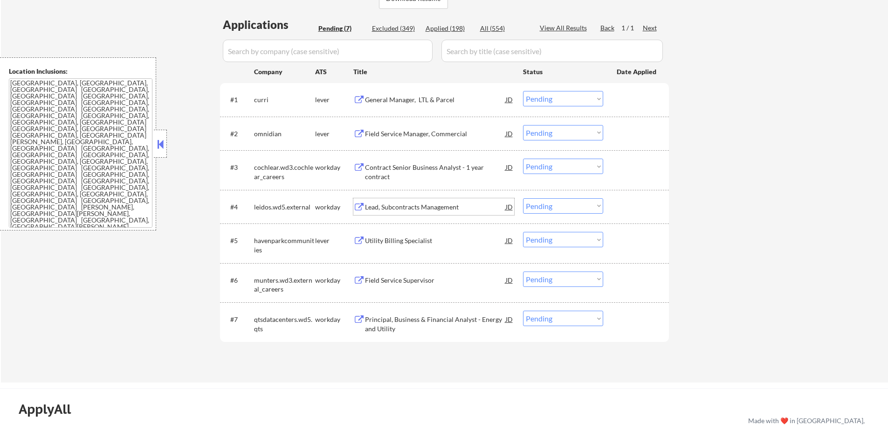
click at [401, 209] on div "Lead, Subcontracts Management" at bounding box center [435, 206] width 141 height 9
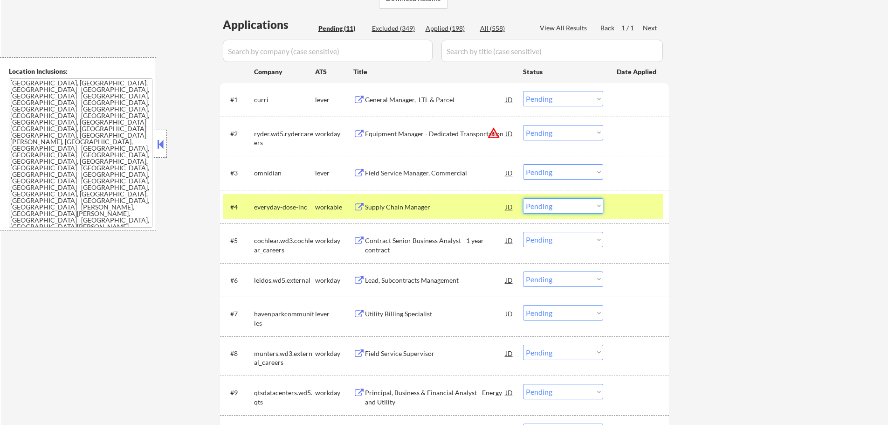
click at [564, 206] on select "Choose an option... Pending Applied Excluded (Questions) Excluded (Expired) Exc…" at bounding box center [563, 205] width 80 height 15
click at [523, 198] on select "Choose an option... Pending Applied Excluded (Questions) Excluded (Expired) Exc…" at bounding box center [563, 205] width 80 height 15
select select ""pending""
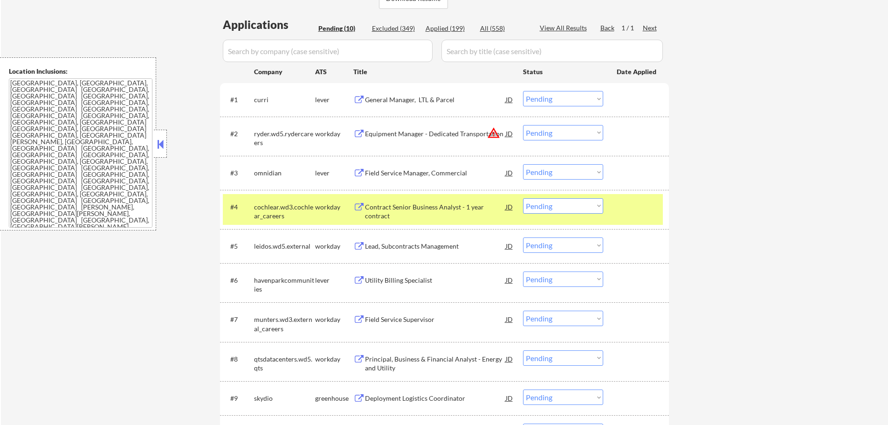
click at [727, 217] on div "← Return to /applysquad Mailslurp Inbox Job Search Builder Natalie Adams User E…" at bounding box center [444, 146] width 887 height 685
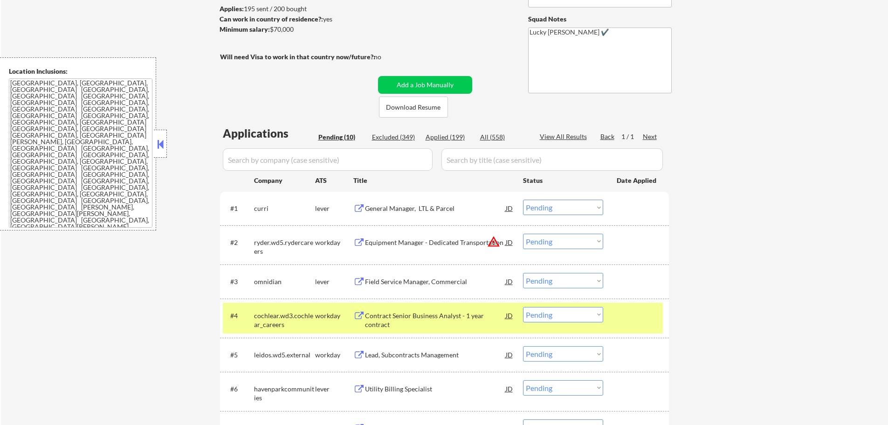
scroll to position [187, 0]
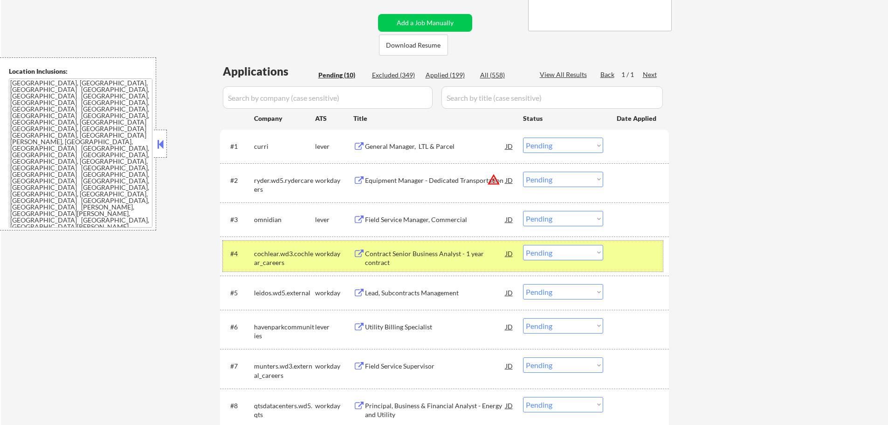
click at [609, 253] on div "#4 cochlear.wd3.cochlear_careers workday Contract Senior Business Analyst - 1 y…" at bounding box center [443, 256] width 440 height 31
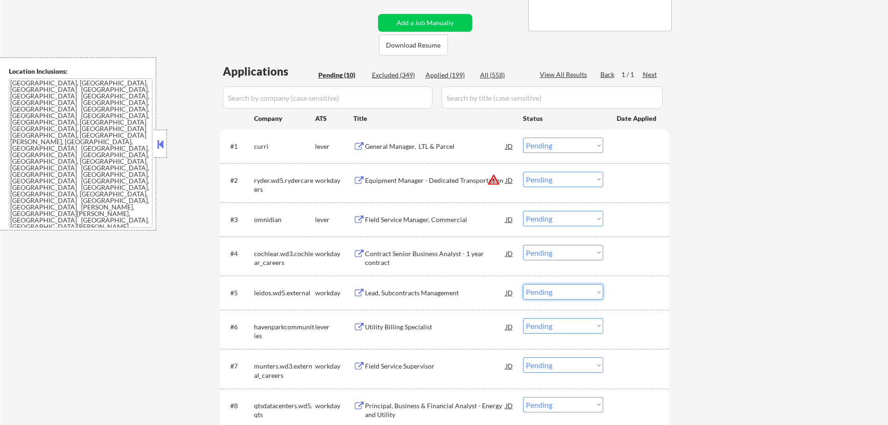
click at [574, 292] on select "Choose an option... Pending Applied Excluded (Questions) Excluded (Expired) Exc…" at bounding box center [563, 291] width 80 height 15
click at [523, 284] on select "Choose an option... Pending Applied Excluded (Questions) Excluded (Expired) Exc…" at bounding box center [563, 291] width 80 height 15
select select ""pending""
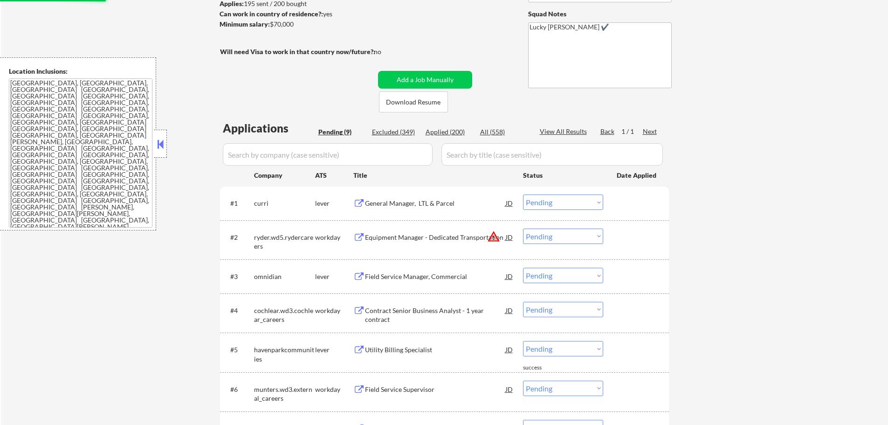
scroll to position [47, 0]
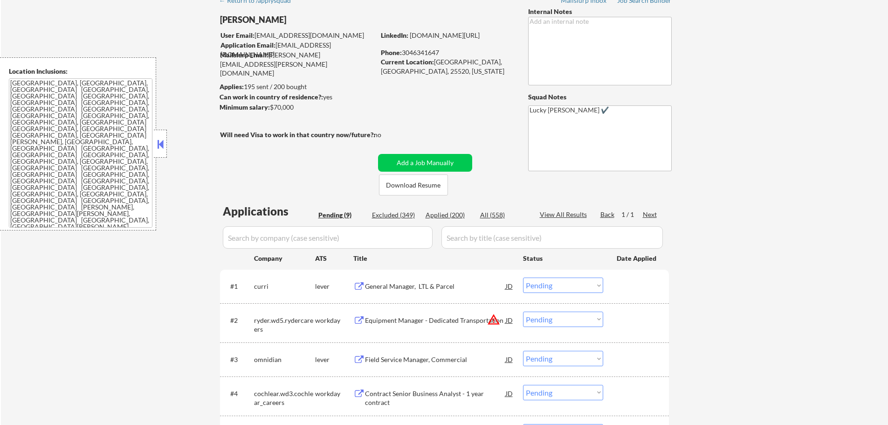
click at [455, 215] on div "Applied (200)" at bounding box center [449, 214] width 47 height 9
select select ""applied""
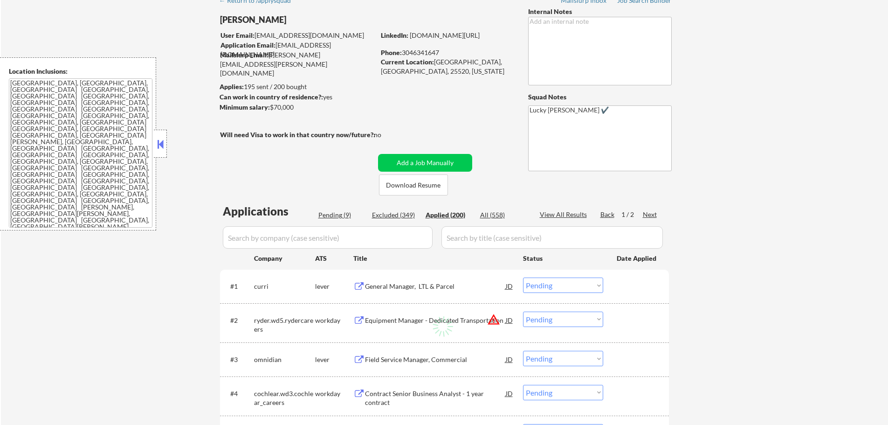
select select ""applied""
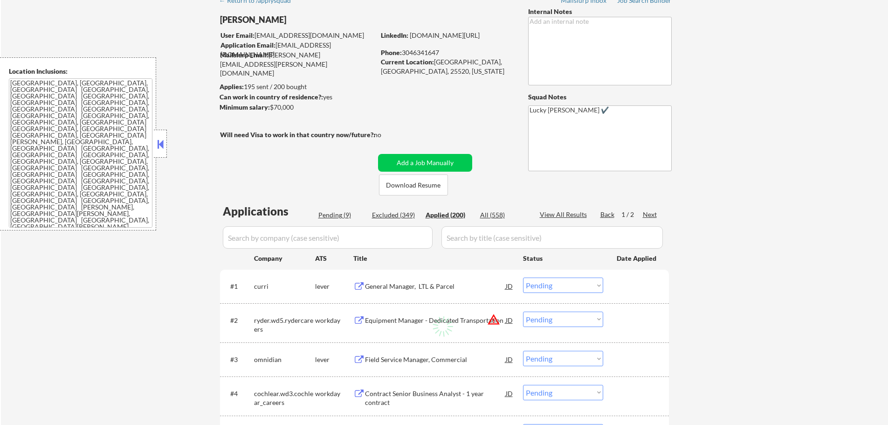
select select ""applied""
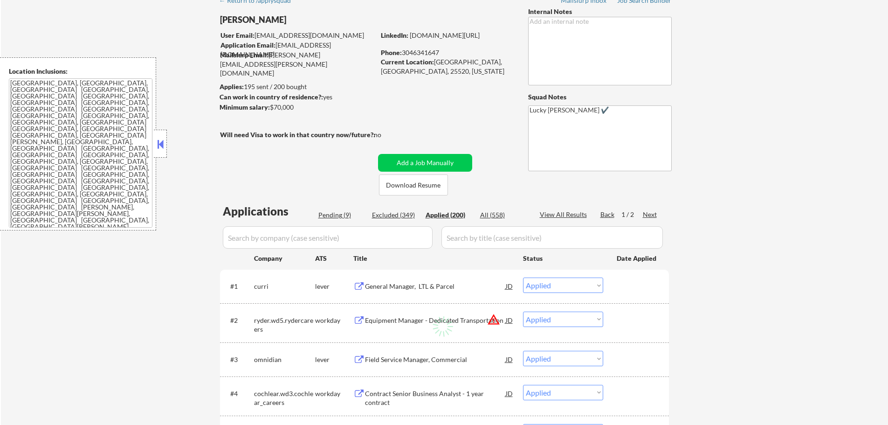
select select ""applied""
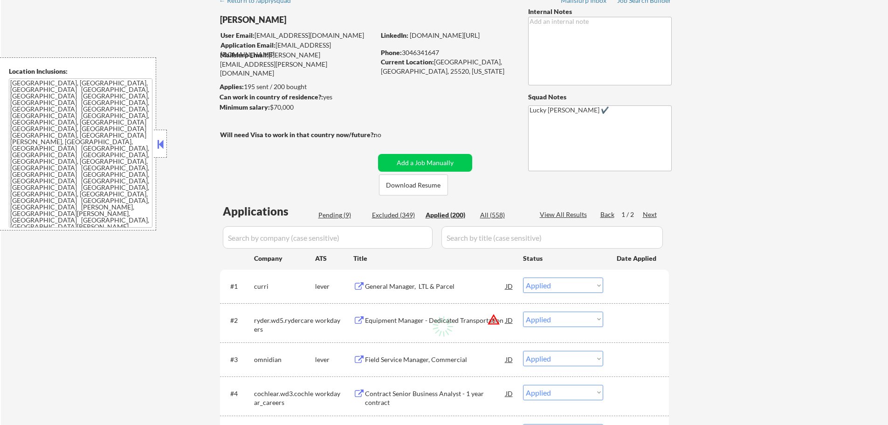
select select ""applied""
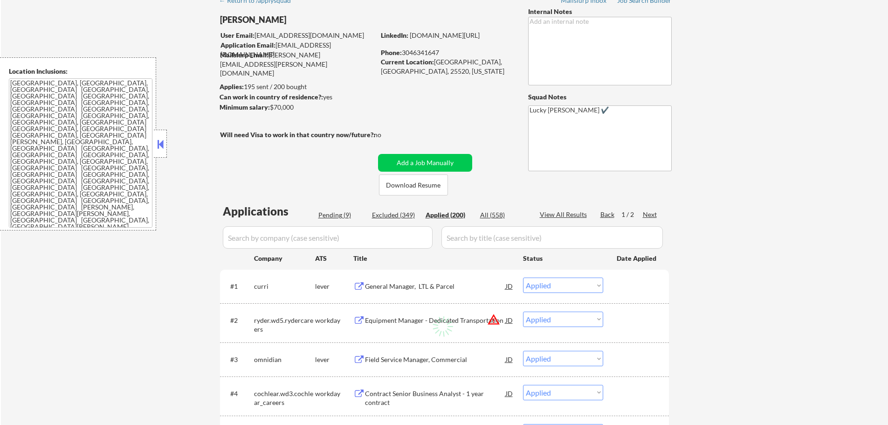
select select ""applied""
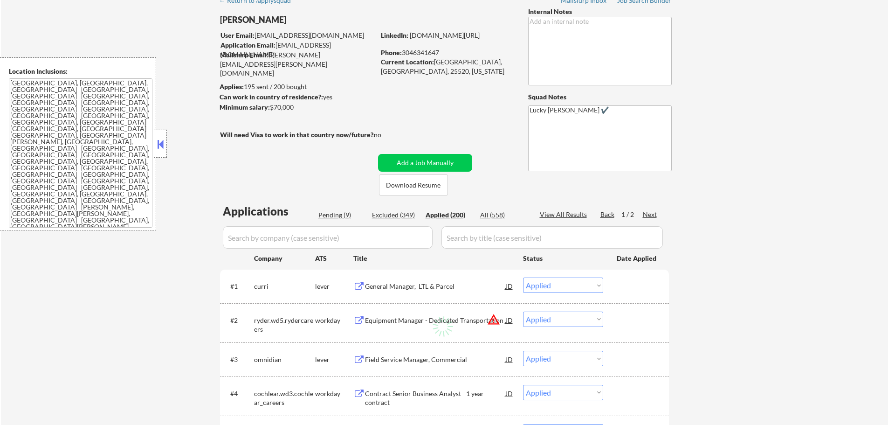
select select ""applied""
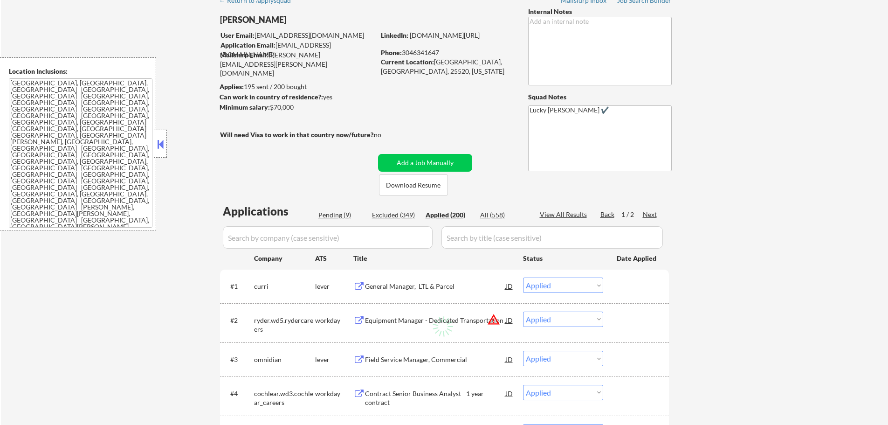
select select ""applied""
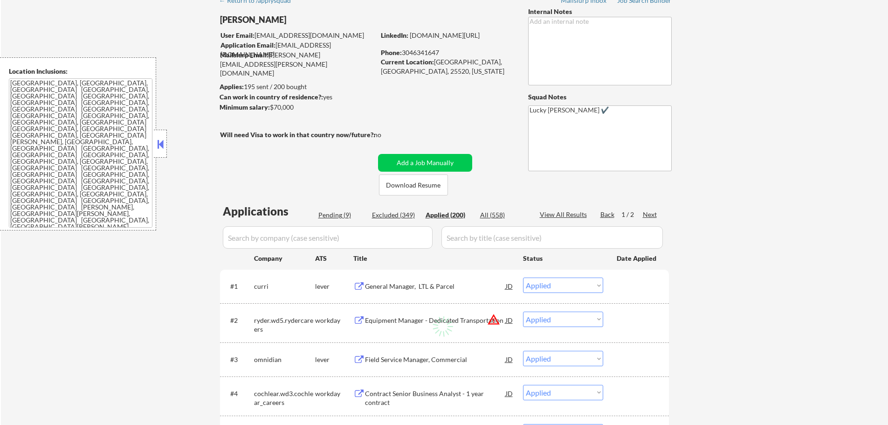
select select ""applied""
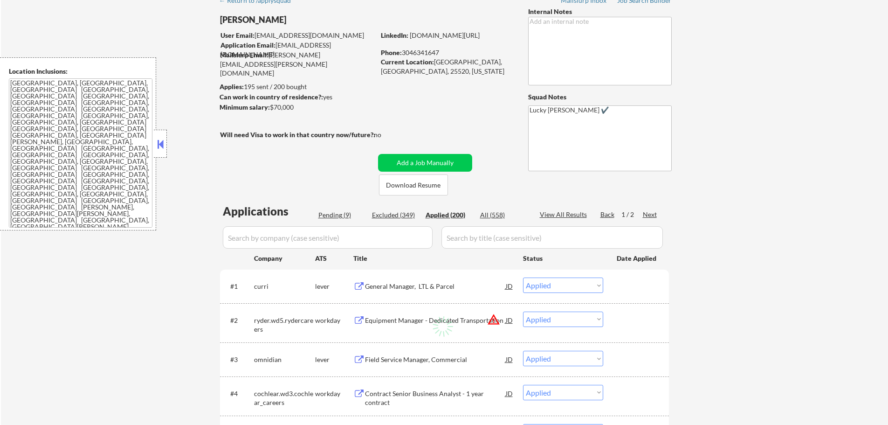
select select ""applied""
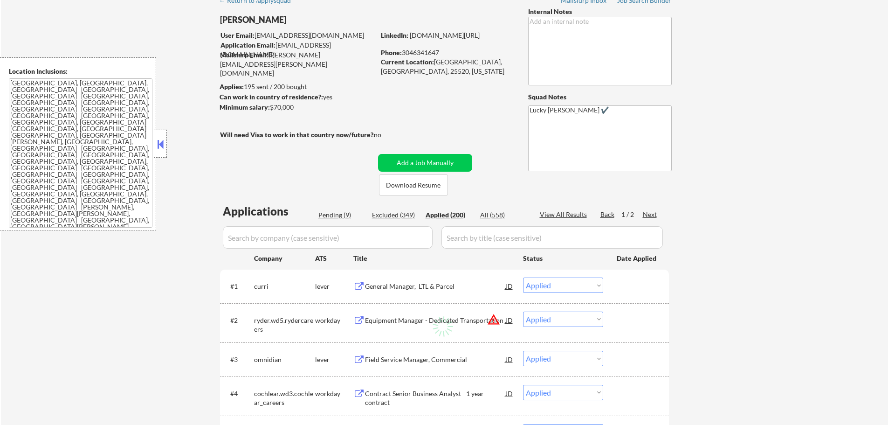
select select ""applied""
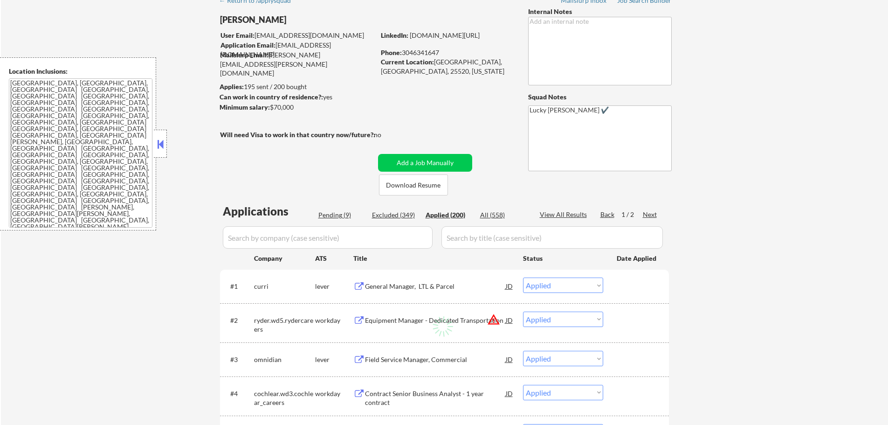
select select ""applied""
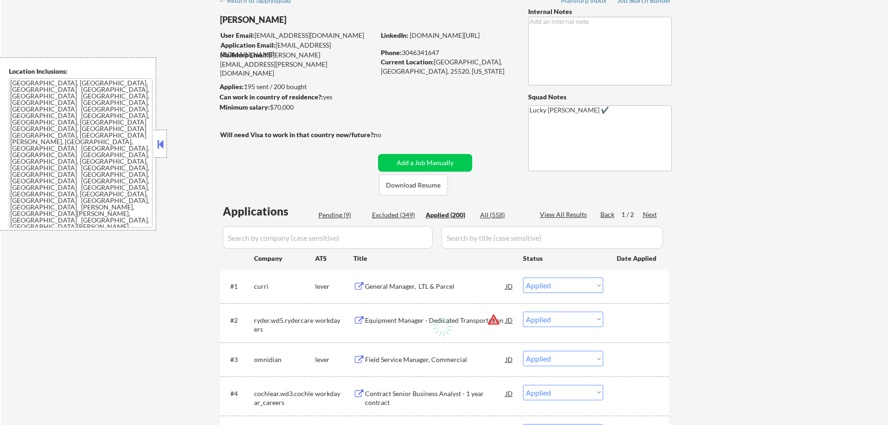
select select ""applied""
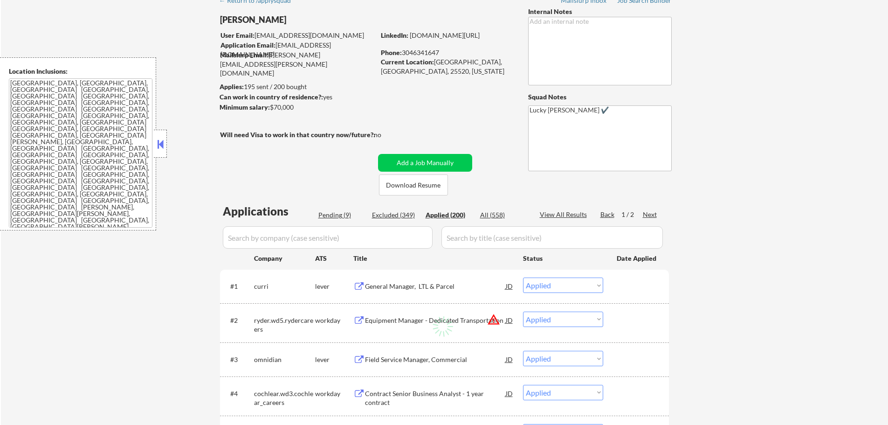
select select ""applied""
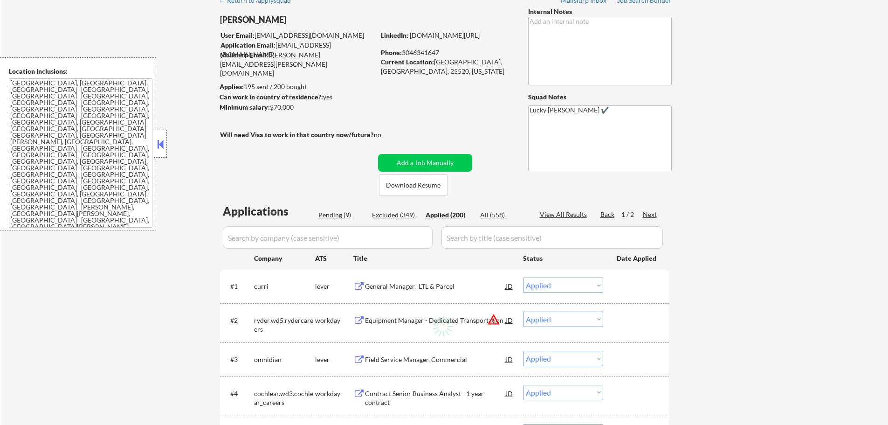
select select ""applied""
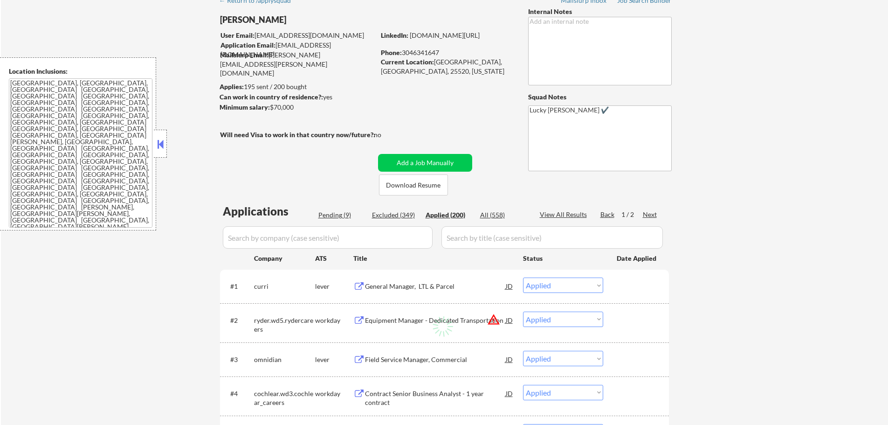
select select ""applied""
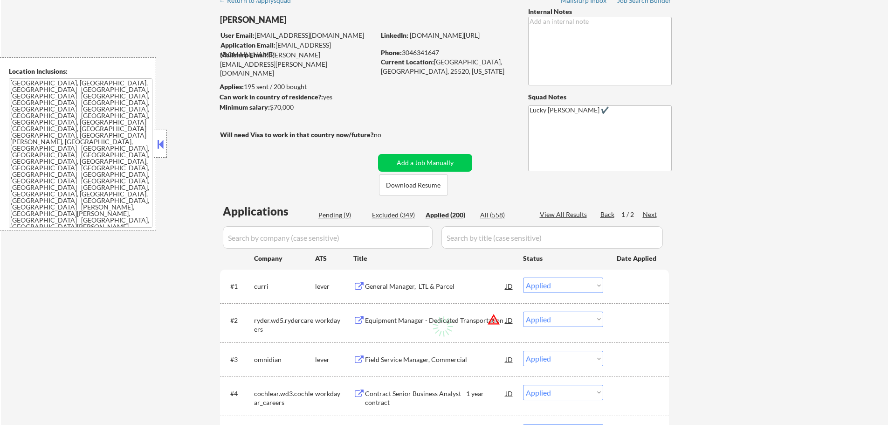
select select ""applied""
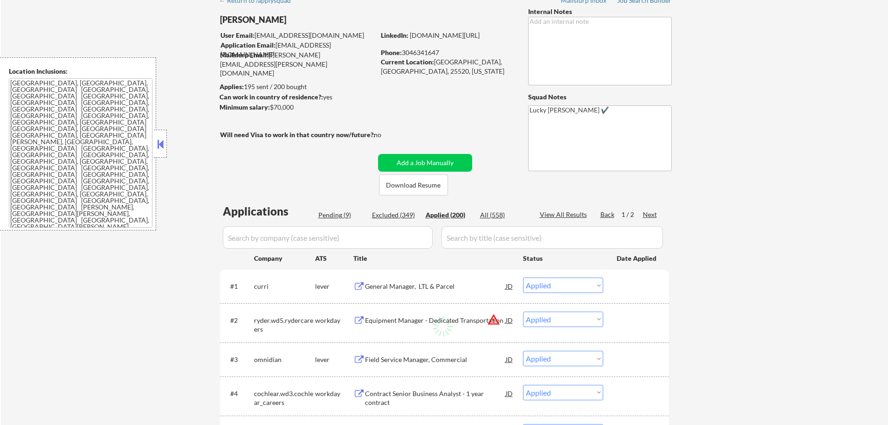
select select ""applied""
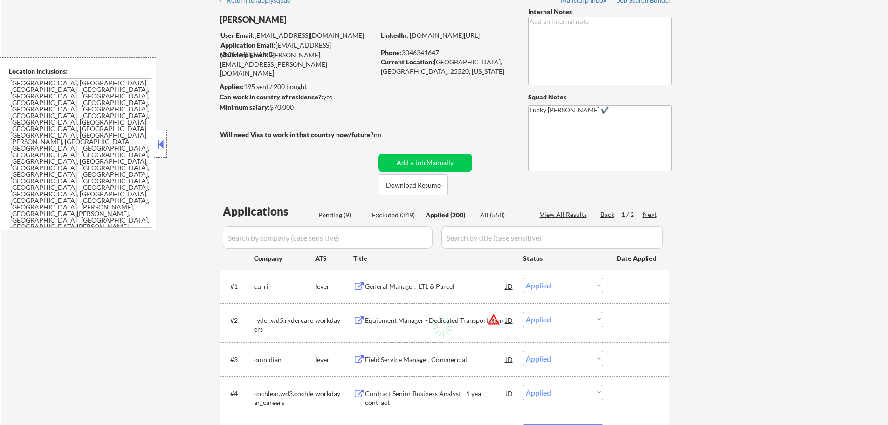
select select ""applied""
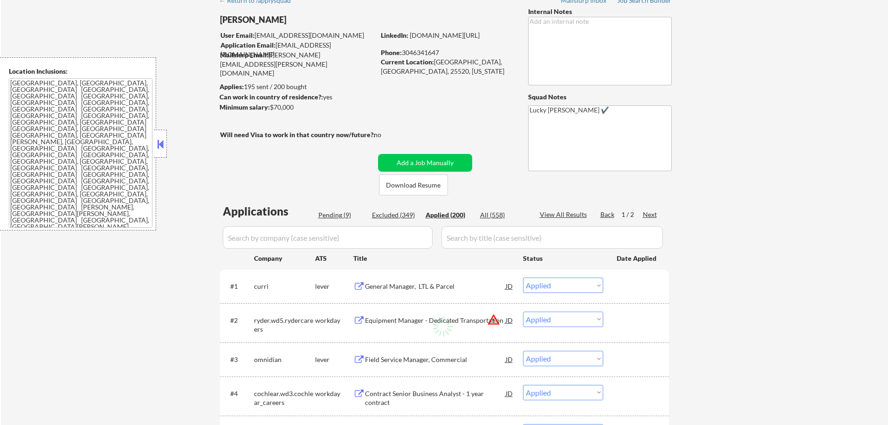
select select ""applied""
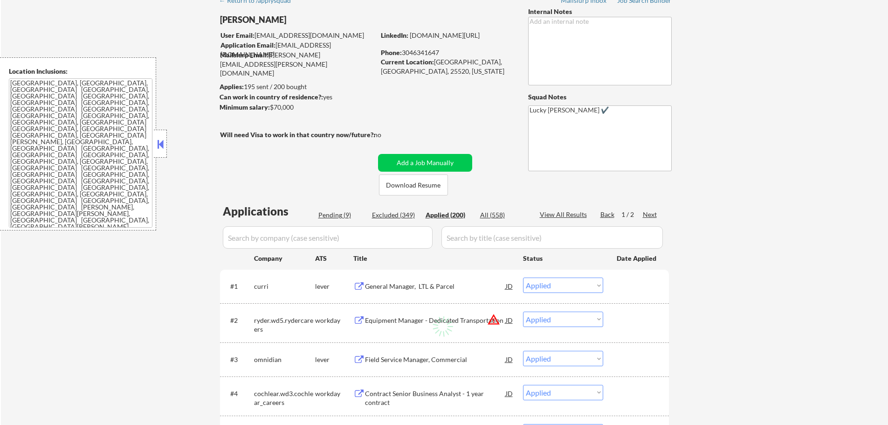
select select ""applied""
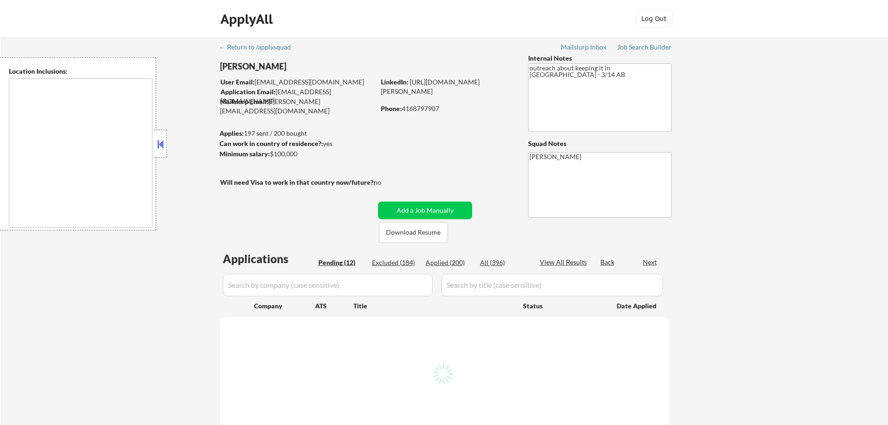
select select ""pending""
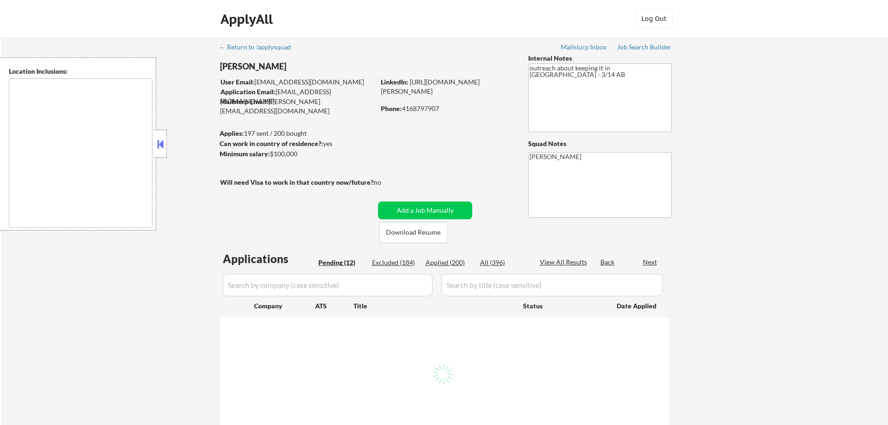
select select ""pending""
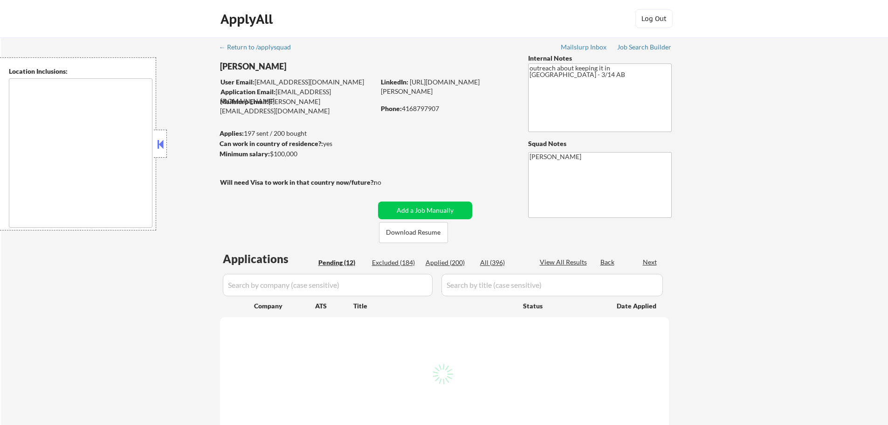
select select ""pending""
type textarea "San Francisco, CA Daly City, CA South San Francisco, CA Brisbane, CA Colma, CA …"
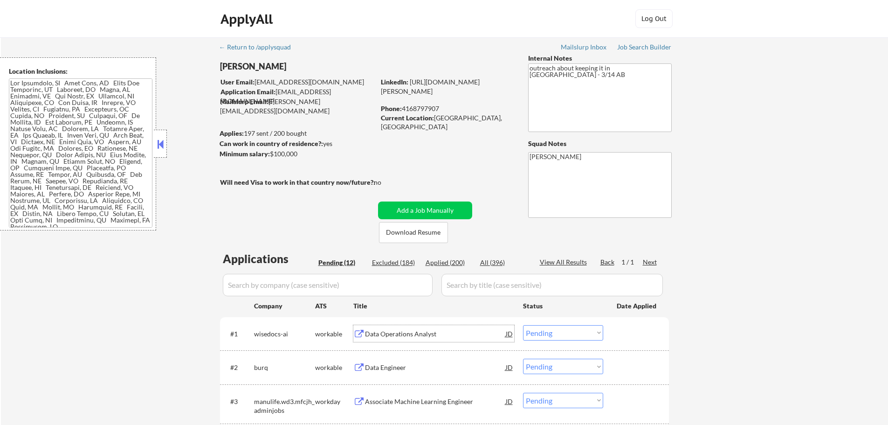
click at [397, 330] on div "Data Operations Analyst" at bounding box center [435, 333] width 141 height 9
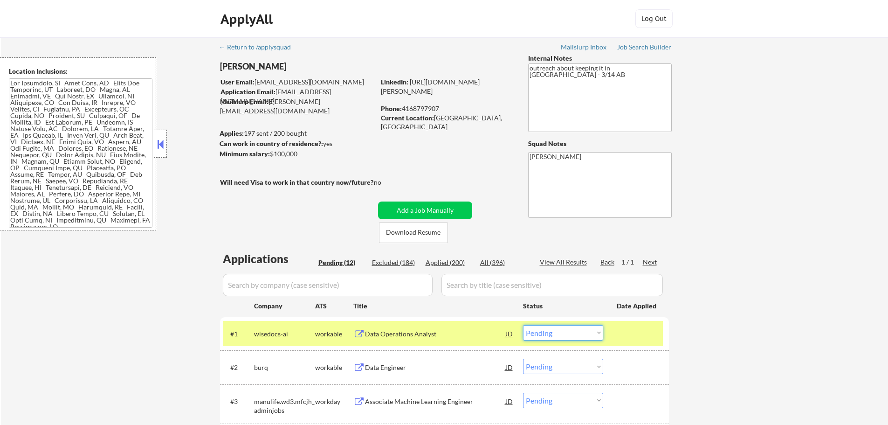
click at [565, 334] on select "Choose an option... Pending Applied Excluded (Questions) Excluded (Expired) Exc…" at bounding box center [563, 332] width 80 height 15
click at [523, 325] on select "Choose an option... Pending Applied Excluded (Questions) Excluded (Expired) Exc…" at bounding box center [563, 332] width 80 height 15
click at [645, 333] on div at bounding box center [637, 333] width 41 height 17
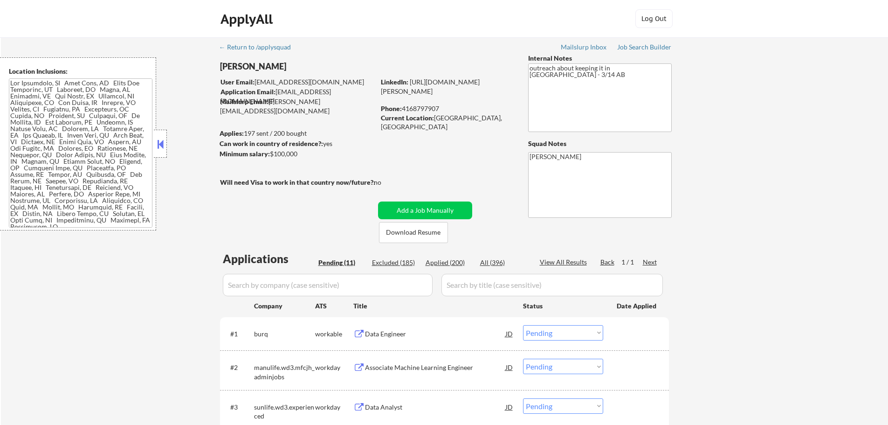
click at [387, 329] on div "Data Engineer" at bounding box center [435, 333] width 141 height 9
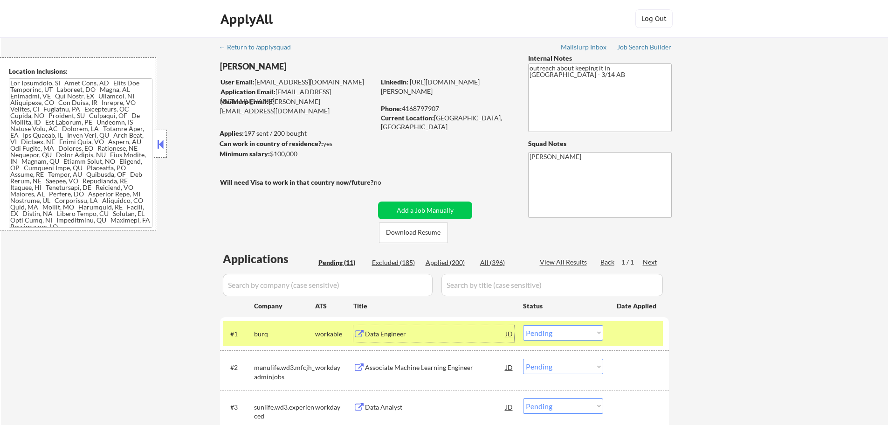
click at [561, 336] on select "Choose an option... Pending Applied Excluded (Questions) Excluded (Expired) Exc…" at bounding box center [563, 332] width 80 height 15
click at [523, 325] on select "Choose an option... Pending Applied Excluded (Questions) Excluded (Expired) Exc…" at bounding box center [563, 332] width 80 height 15
click at [628, 334] on div at bounding box center [637, 333] width 41 height 17
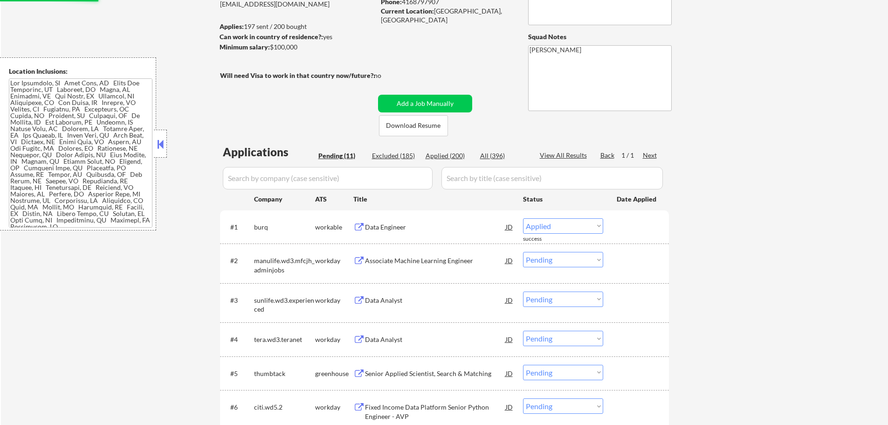
scroll to position [140, 0]
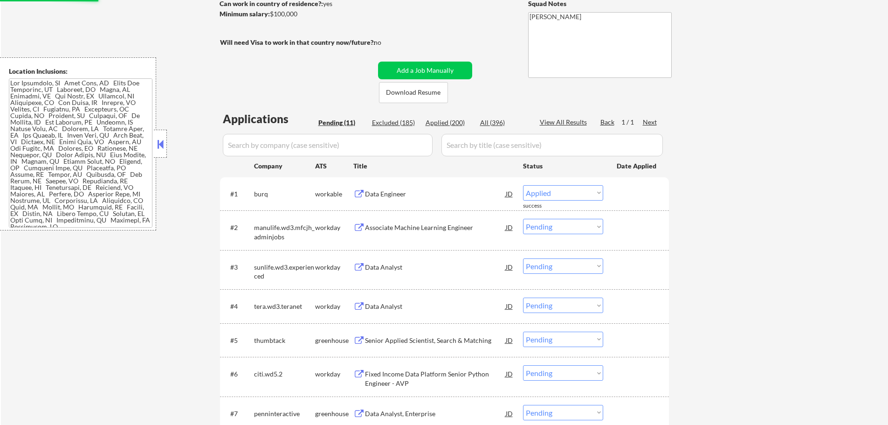
select select ""pending""
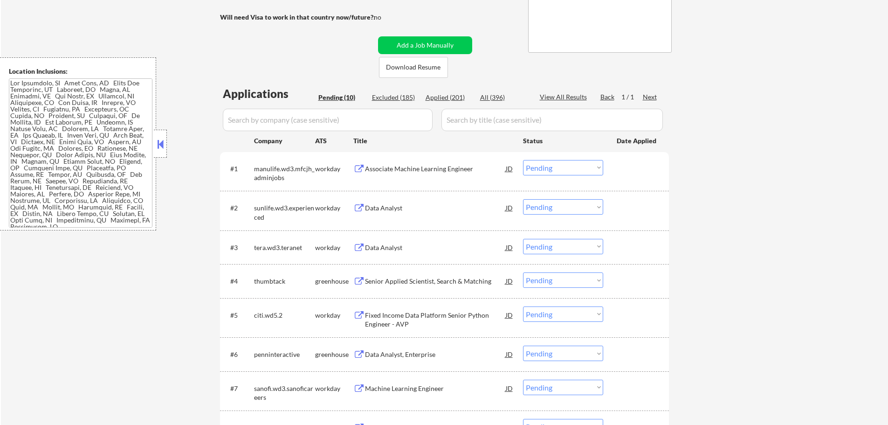
scroll to position [187, 0]
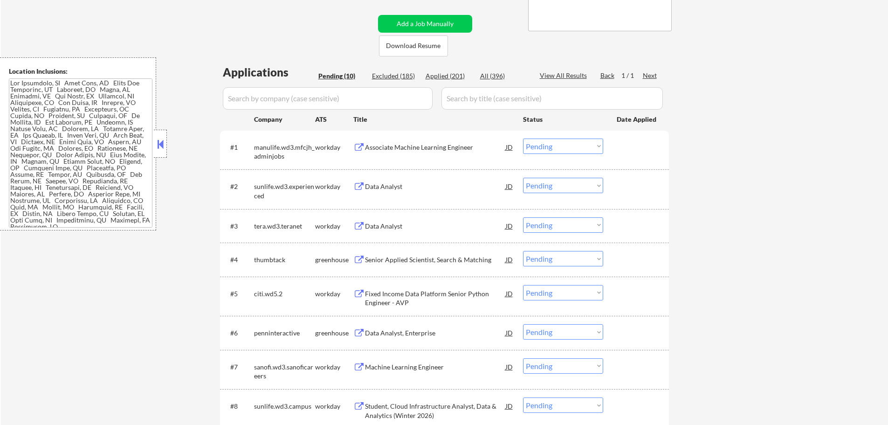
click at [450, 256] on div "Senior Applied Scientist, Search & Matching" at bounding box center [435, 259] width 141 height 9
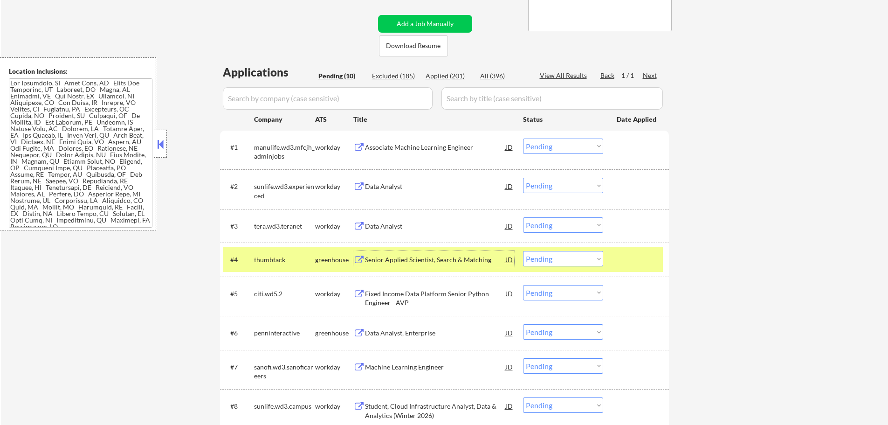
click at [566, 261] on select "Choose an option... Pending Applied Excluded (Questions) Excluded (Expired) Exc…" at bounding box center [563, 258] width 80 height 15
click at [523, 251] on select "Choose an option... Pending Applied Excluded (Questions) Excluded (Expired) Exc…" at bounding box center [563, 258] width 80 height 15
click at [614, 257] on div "#4 thumbtack greenhouse Senior Applied Scientist, Search & Matching JD Choose a…" at bounding box center [443, 259] width 440 height 25
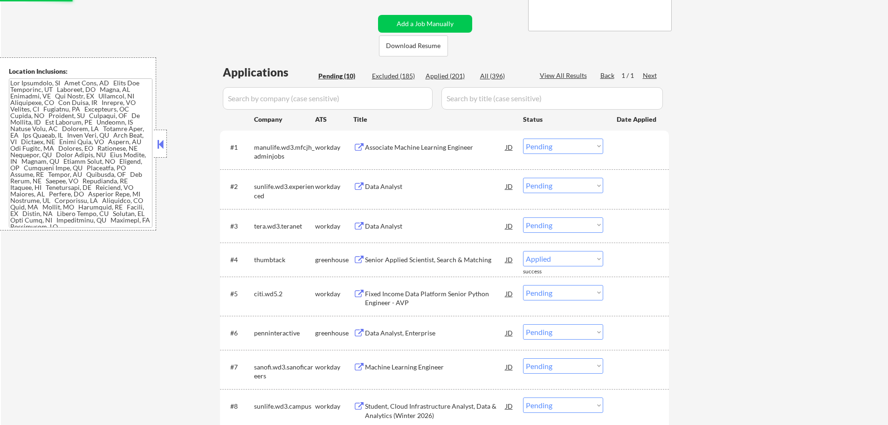
select select ""pending""
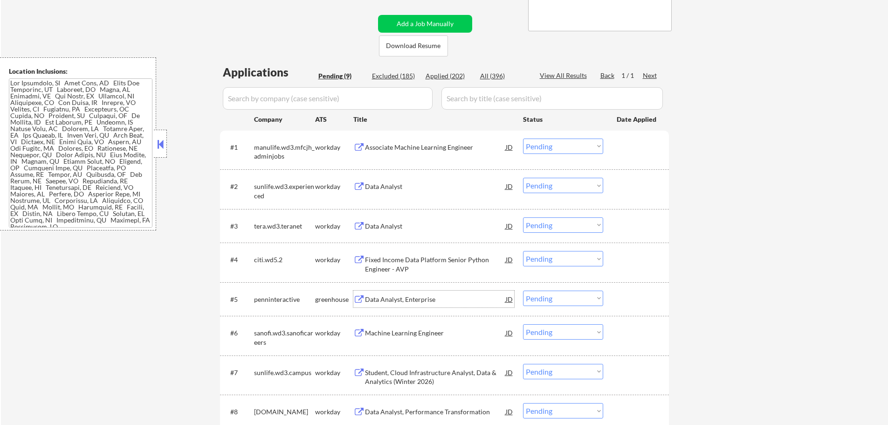
click at [400, 295] on div "Data Analyst, Enterprise" at bounding box center [435, 299] width 141 height 9
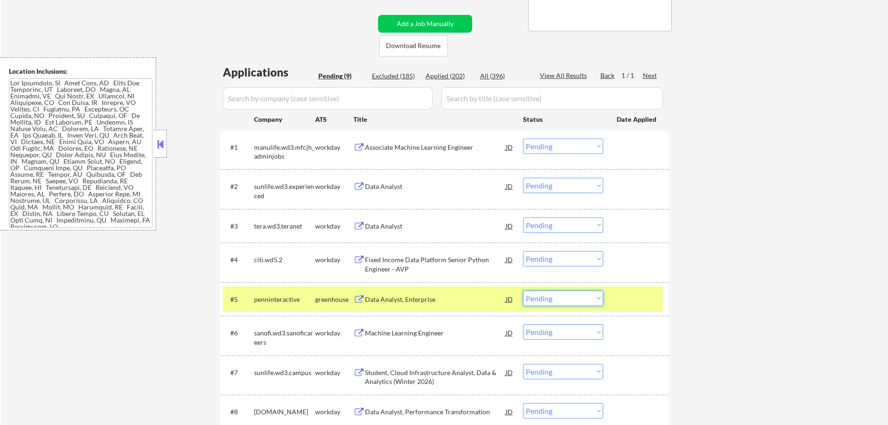
click at [540, 303] on select "Choose an option... Pending Applied Excluded (Questions) Excluded (Expired) Exc…" at bounding box center [563, 298] width 80 height 15
click at [523, 291] on select "Choose an option... Pending Applied Excluded (Questions) Excluded (Expired) Exc…" at bounding box center [563, 298] width 80 height 15
select select ""pending""
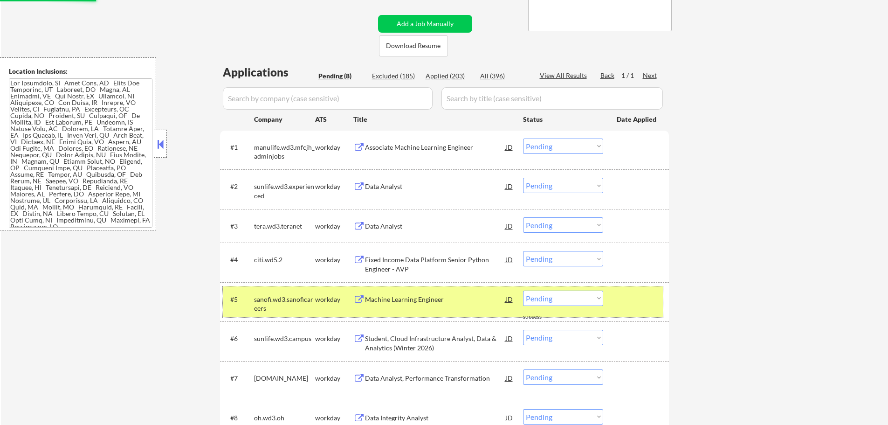
click at [637, 295] on div at bounding box center [637, 299] width 41 height 17
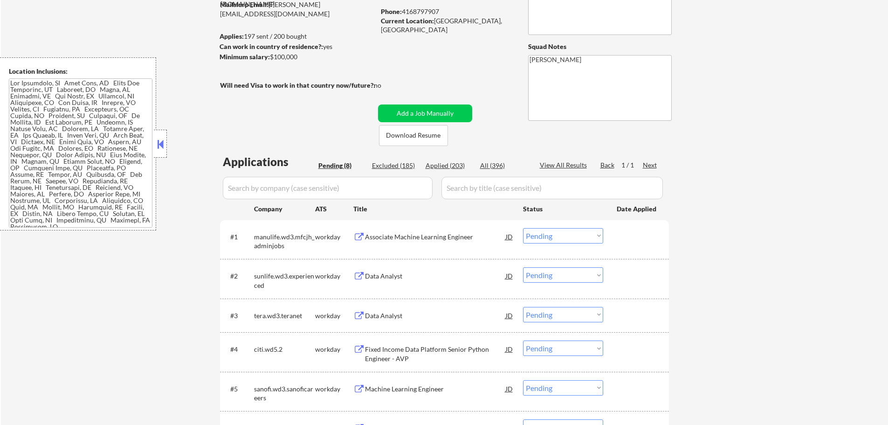
scroll to position [93, 0]
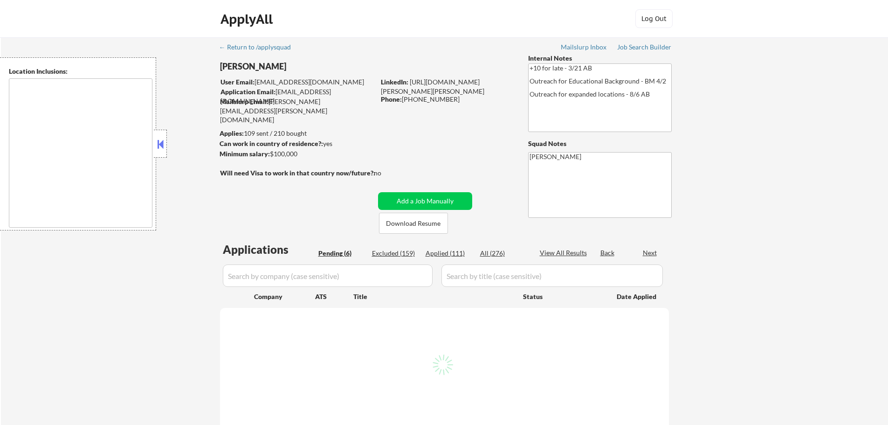
select select ""pending""
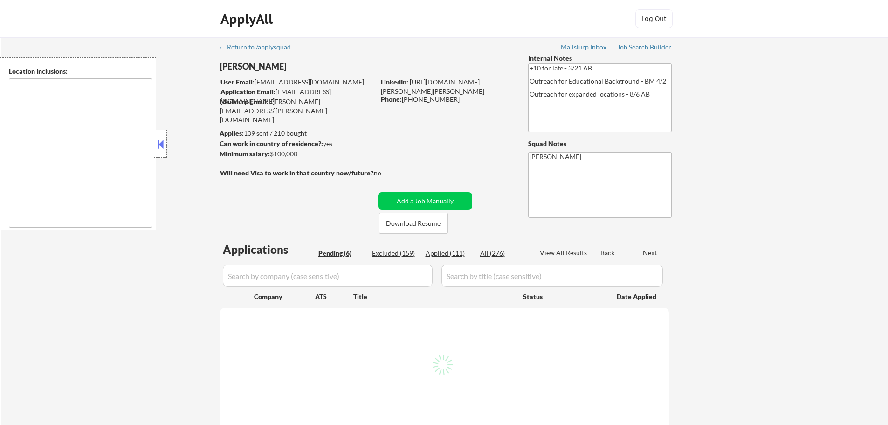
select select ""pending""
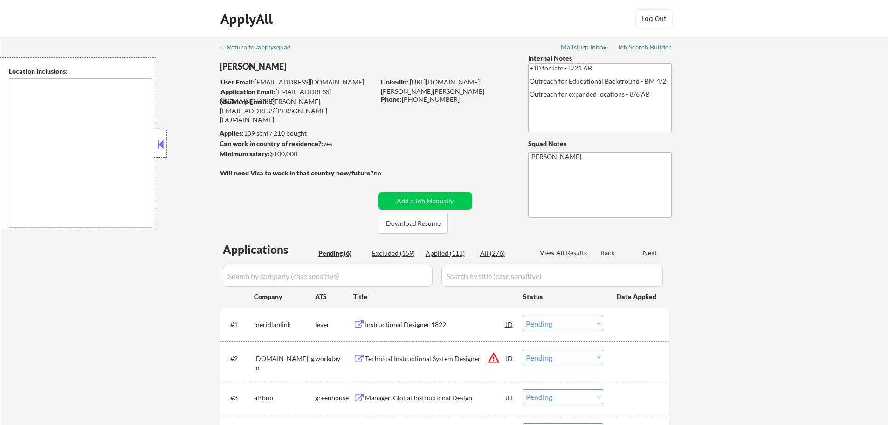
type textarea "[GEOGRAPHIC_DATA], [GEOGRAPHIC_DATA] [GEOGRAPHIC_DATA][PERSON_NAME], [GEOGRAPHI…"
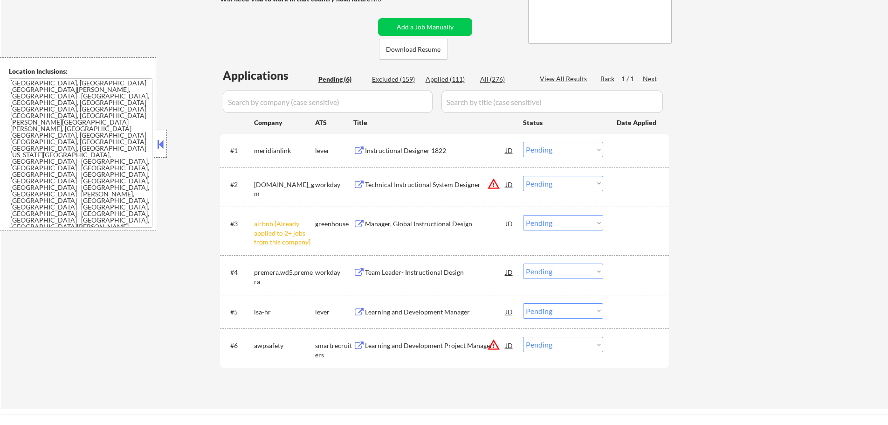
scroll to position [187, 0]
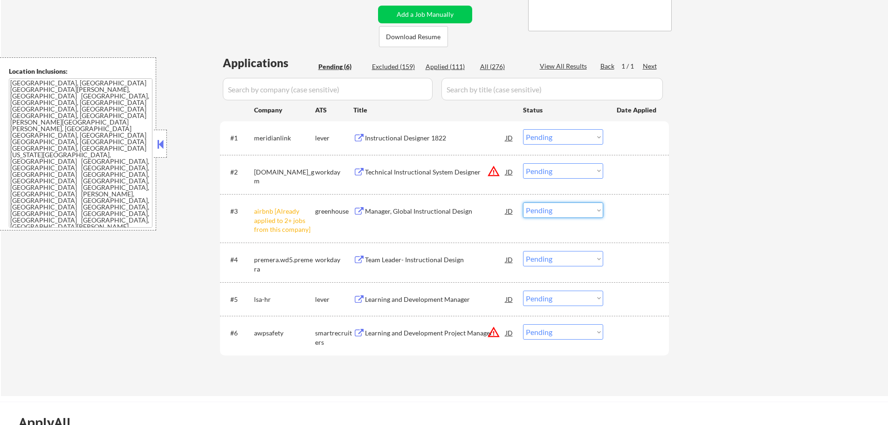
click at [531, 209] on select "Choose an option... Pending Applied Excluded (Questions) Excluded (Expired) Exc…" at bounding box center [563, 209] width 80 height 15
click at [523, 202] on select "Choose an option... Pending Applied Excluded (Questions) Excluded (Expired) Exc…" at bounding box center [563, 209] width 80 height 15
click at [644, 214] on div at bounding box center [637, 210] width 41 height 17
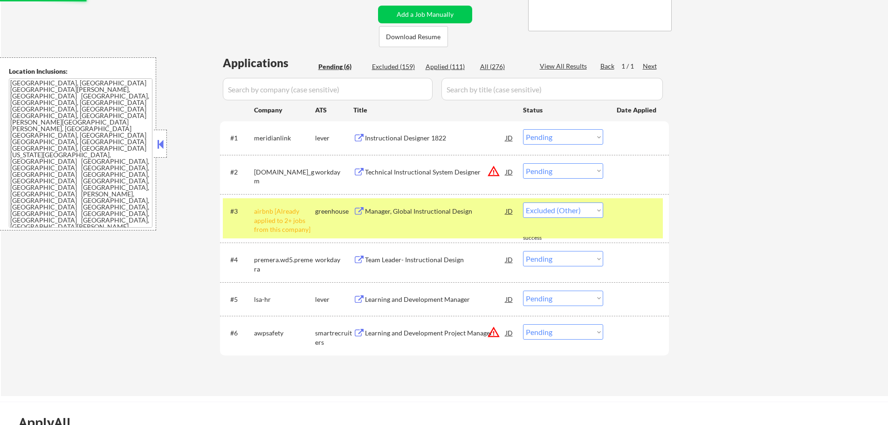
click at [644, 214] on div at bounding box center [637, 210] width 41 height 17
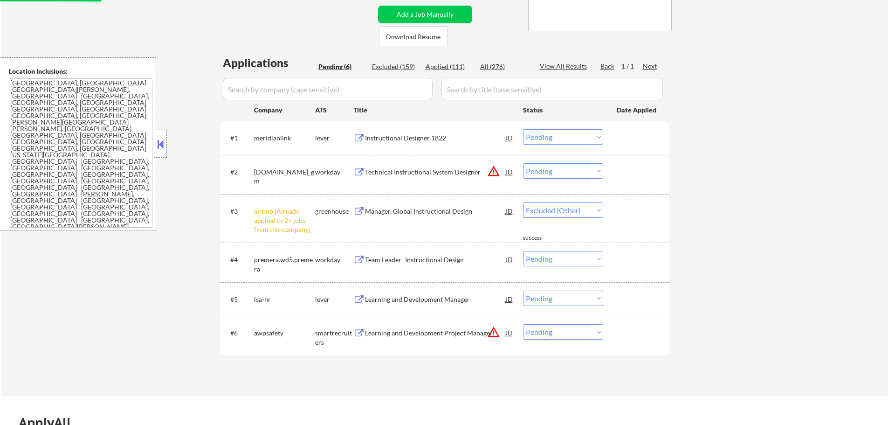
select select ""pending""
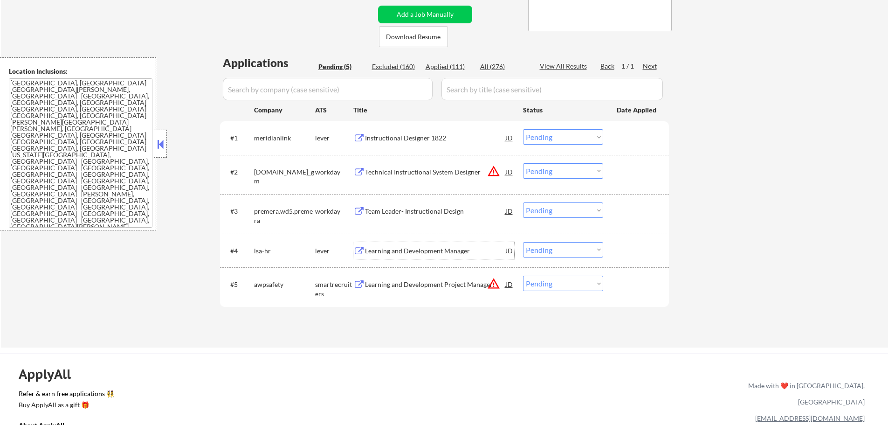
click at [398, 251] on div "Learning and Development Manager" at bounding box center [435, 250] width 141 height 9
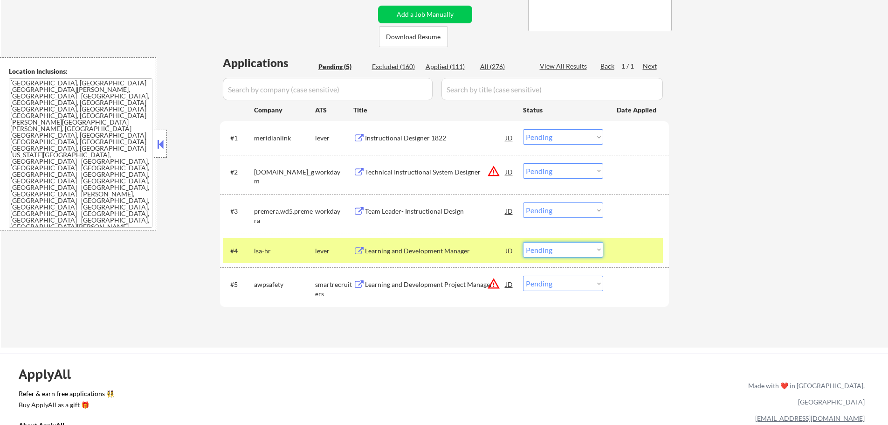
click at [534, 248] on select "Choose an option... Pending Applied Excluded (Questions) Excluded (Expired) Exc…" at bounding box center [563, 249] width 80 height 15
click at [523, 242] on select "Choose an option... Pending Applied Excluded (Questions) Excluded (Expired) Exc…" at bounding box center [563, 249] width 80 height 15
select select ""pending""
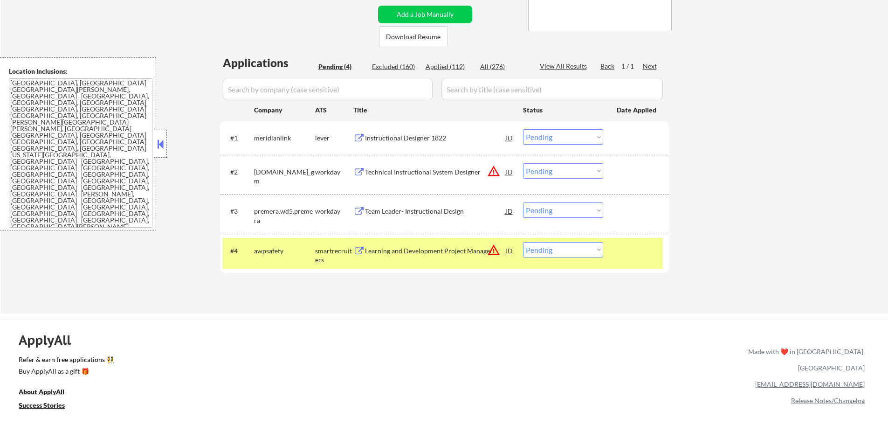
scroll to position [553, 0]
